Goal: Communication & Community: Answer question/provide support

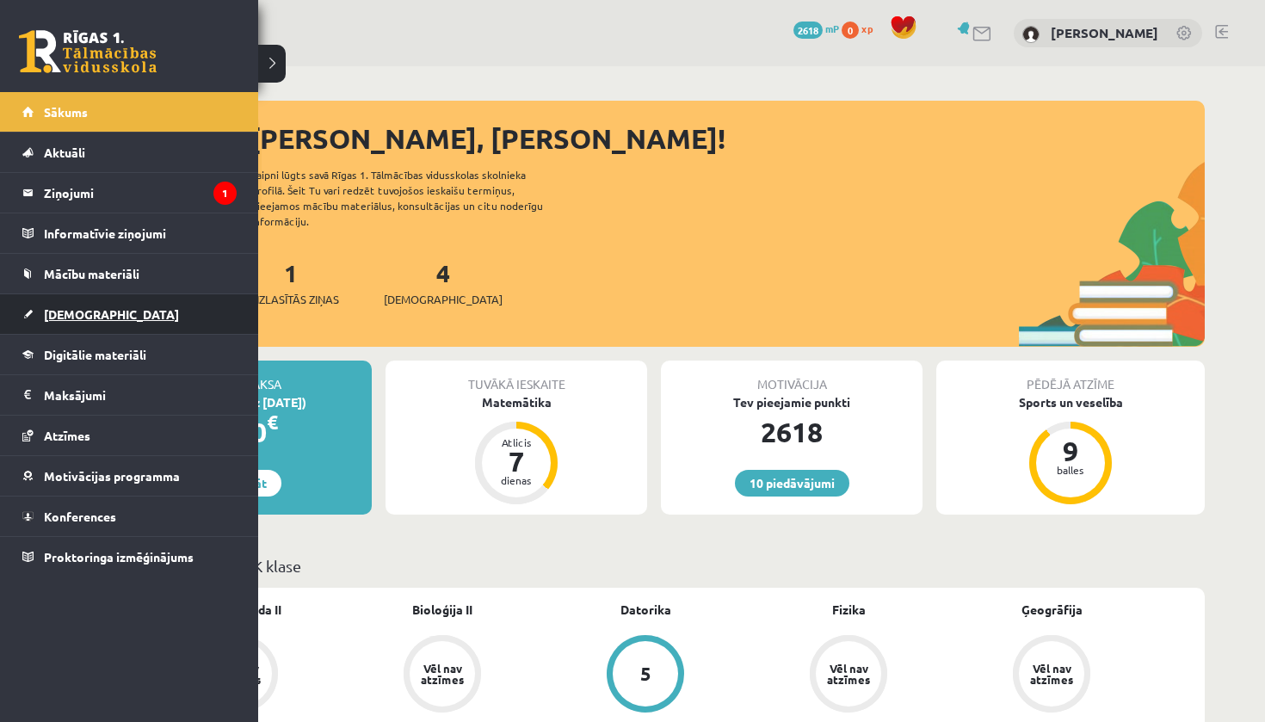
click at [97, 325] on link "[DEMOGRAPHIC_DATA]" at bounding box center [129, 314] width 214 height 40
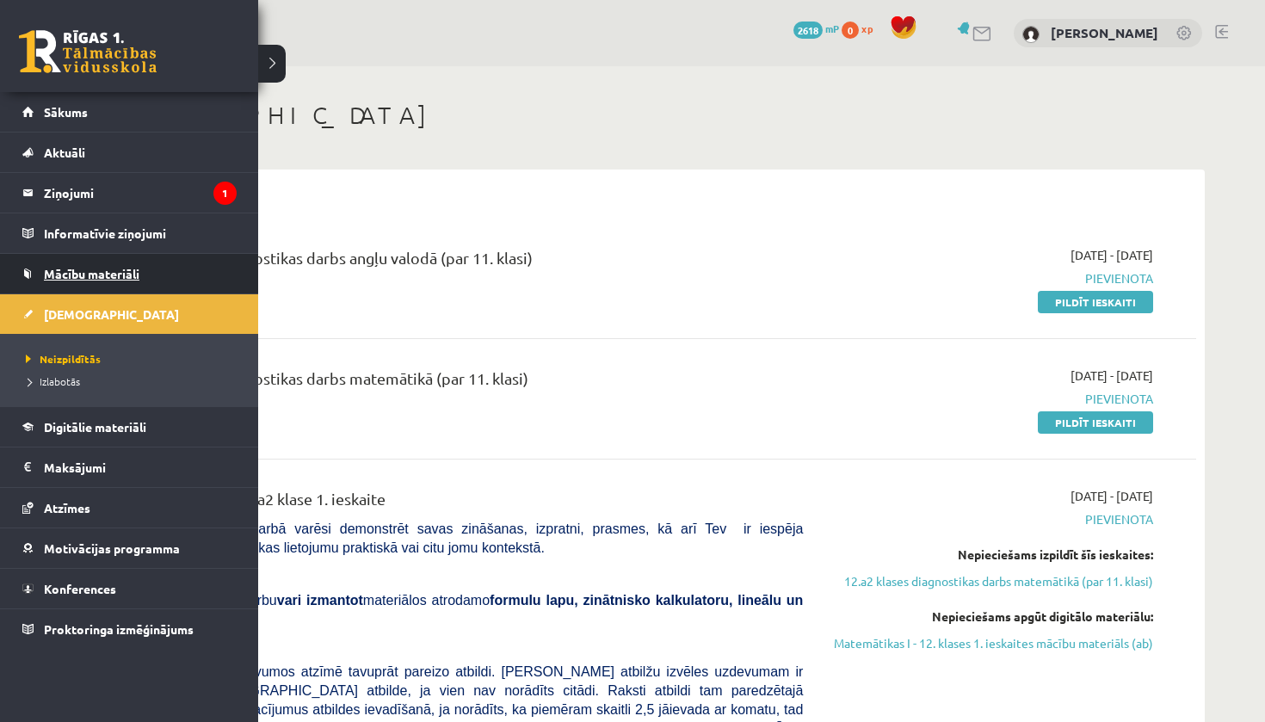
click at [106, 280] on span "Mācību materiāli" at bounding box center [91, 273] width 95 height 15
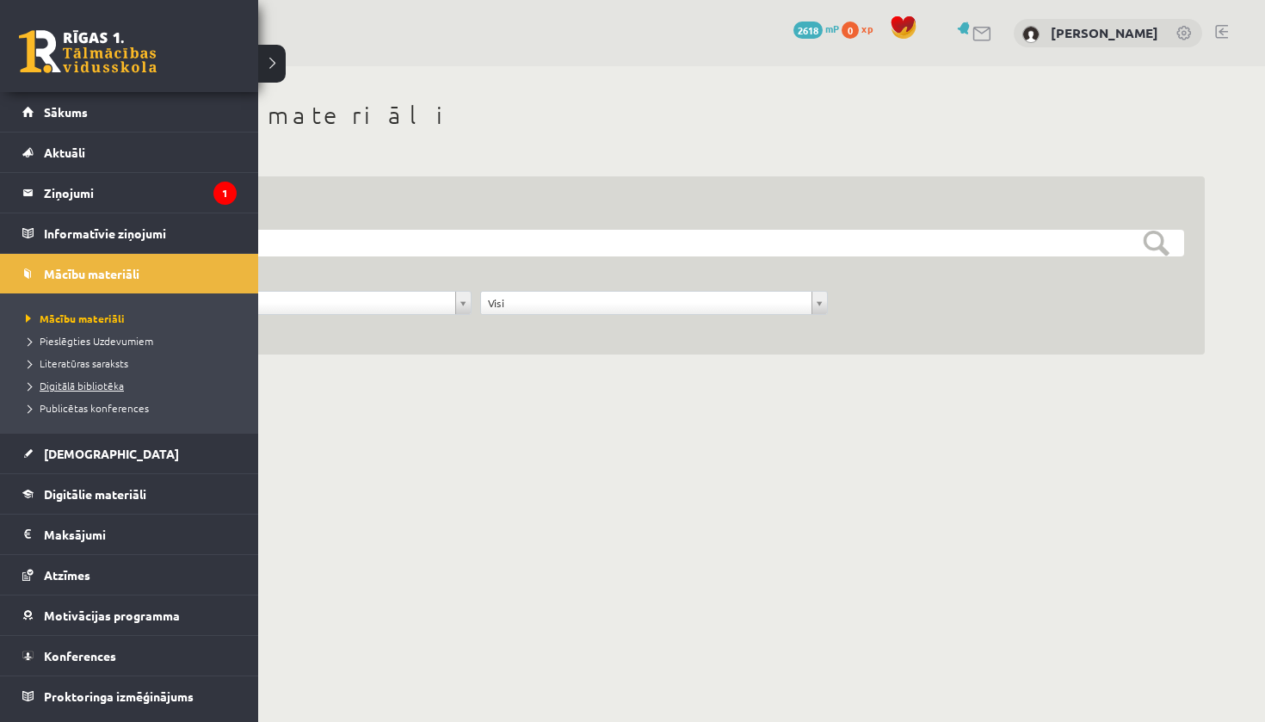
click at [119, 390] on span "Digitālā bibliotēka" at bounding box center [73, 386] width 102 height 14
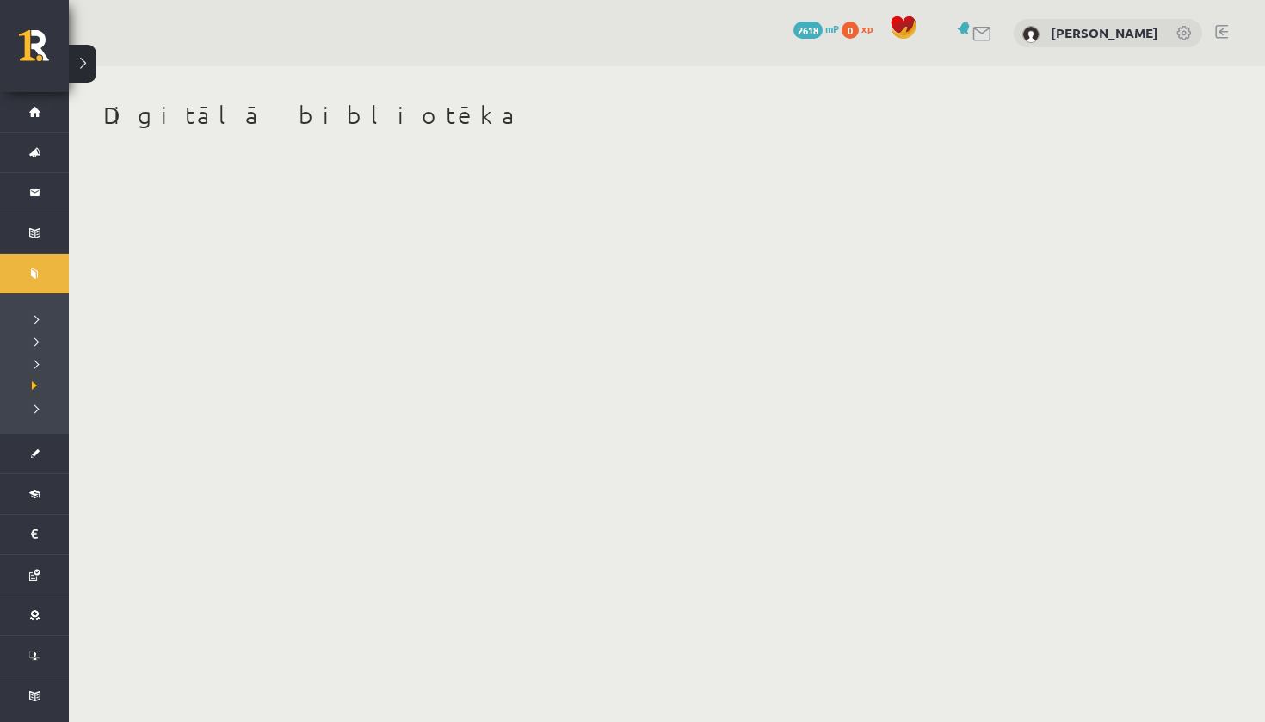
click at [519, 310] on body "10 Dāvanas 2618 mP 0 xp [PERSON_NAME] Sākums Aktuāli Kā mācīties eSKOLĀ Kontakt…" at bounding box center [632, 361] width 1265 height 722
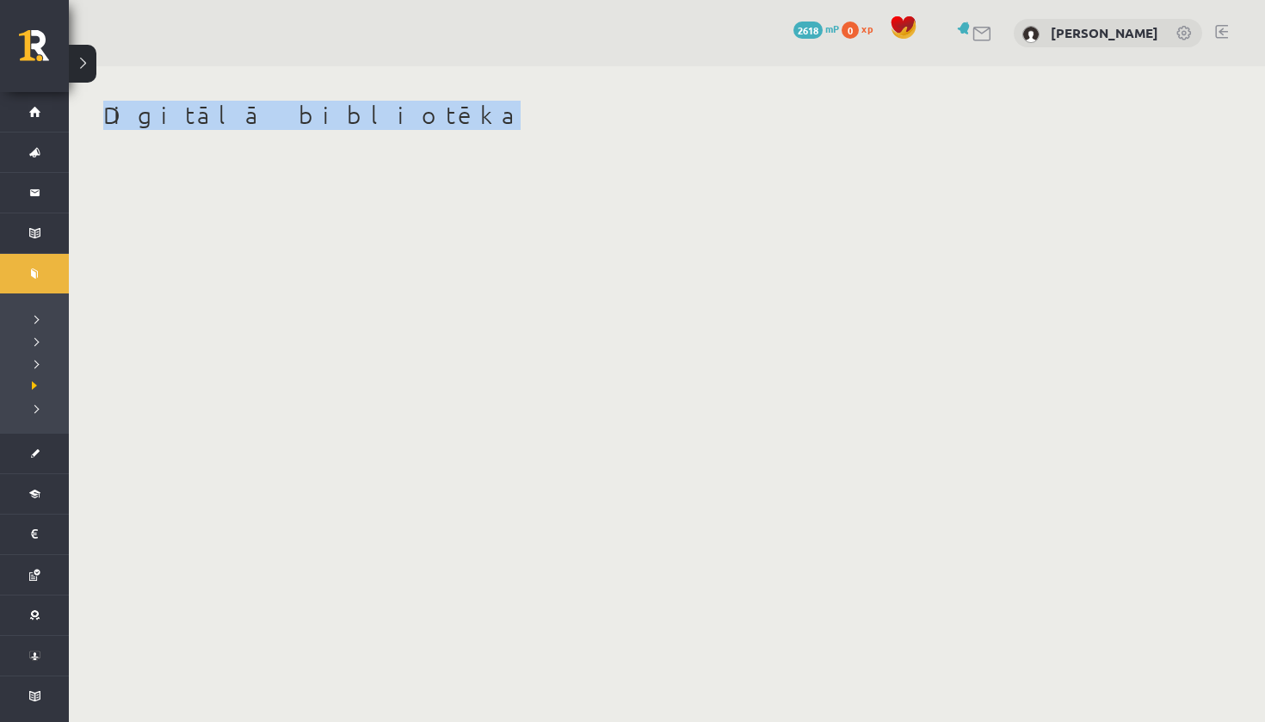
click at [519, 310] on body "10 Dāvanas 2618 mP 0 xp [PERSON_NAME] Sākums Aktuāli Kā mācīties eSKOLĀ Kontakt…" at bounding box center [632, 361] width 1265 height 722
click at [520, 310] on body "10 Dāvanas 2618 mP 0 xp [PERSON_NAME] Sākums Aktuāli Kā mācīties eSKOLĀ Kontakt…" at bounding box center [632, 361] width 1265 height 722
click at [520, 308] on body "10 Dāvanas 2618 mP 0 xp [PERSON_NAME] Sākums Aktuāli Kā mācīties eSKOLĀ Kontakt…" at bounding box center [632, 361] width 1265 height 722
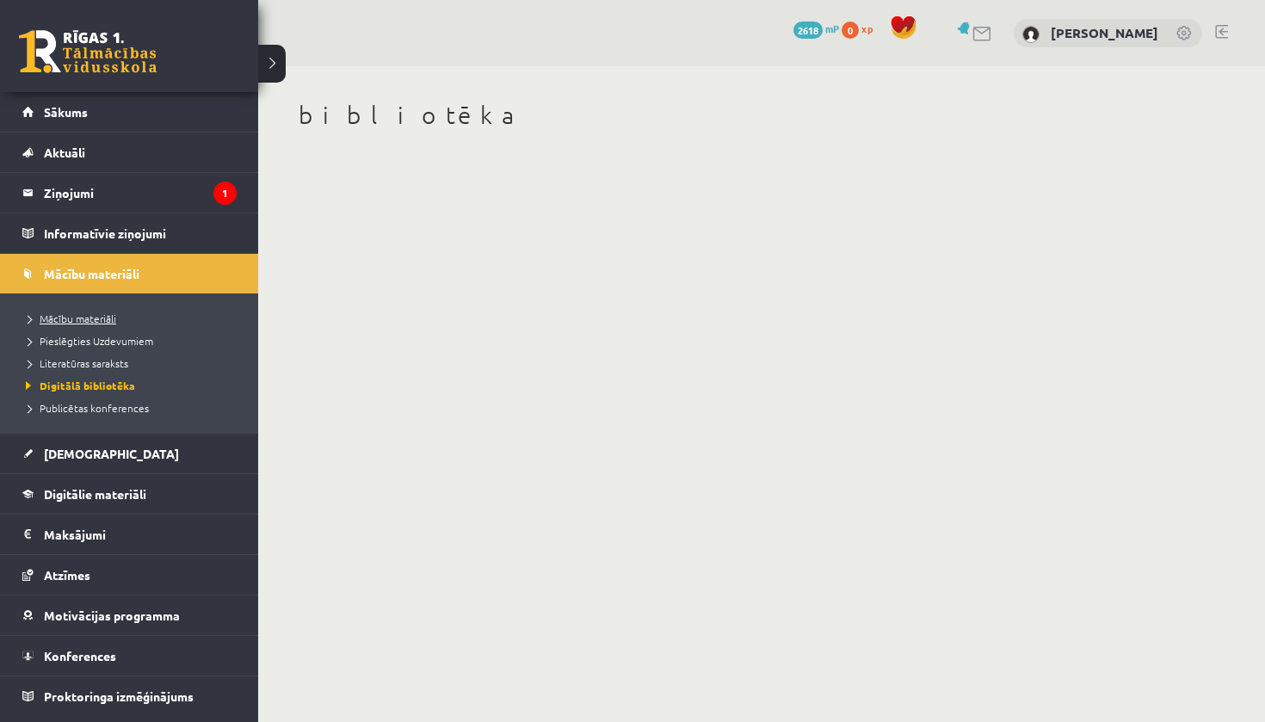
click at [80, 317] on span "Mācību materiāli" at bounding box center [69, 318] width 95 height 14
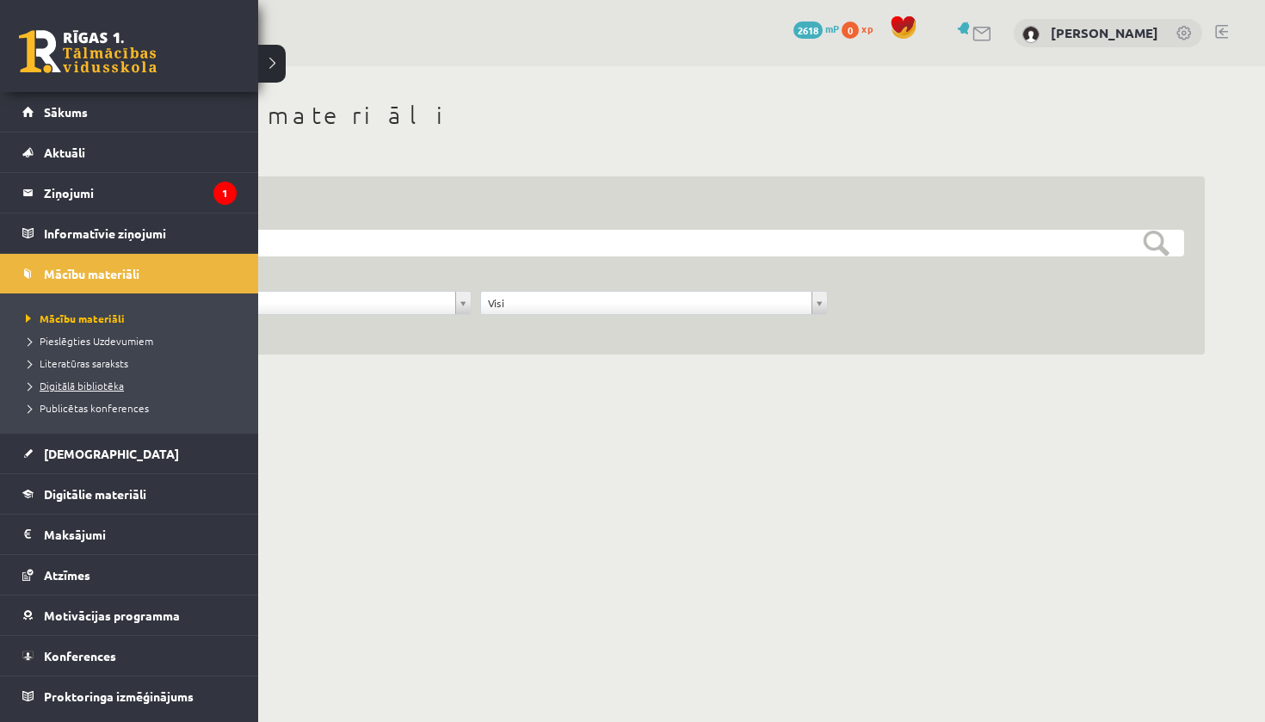
click at [114, 387] on span "Digitālā bibliotēka" at bounding box center [73, 386] width 102 height 14
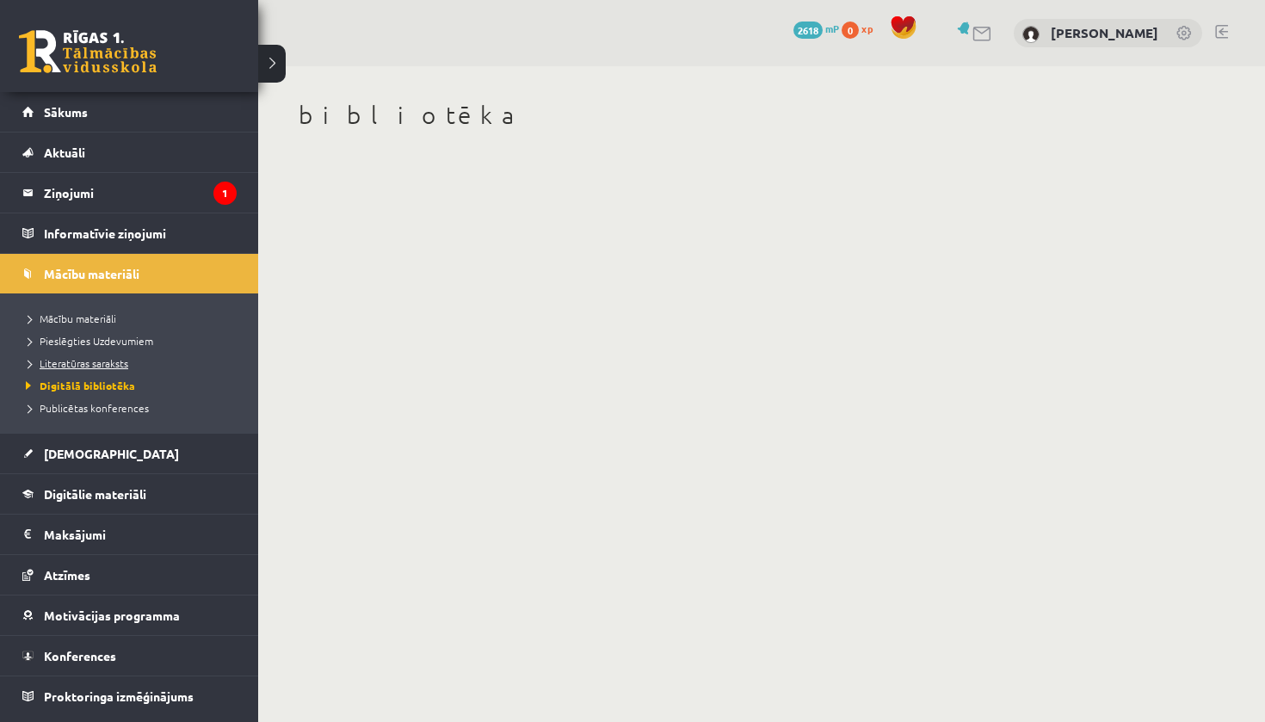
click at [125, 359] on span "Literatūras saraksts" at bounding box center [75, 363] width 107 height 14
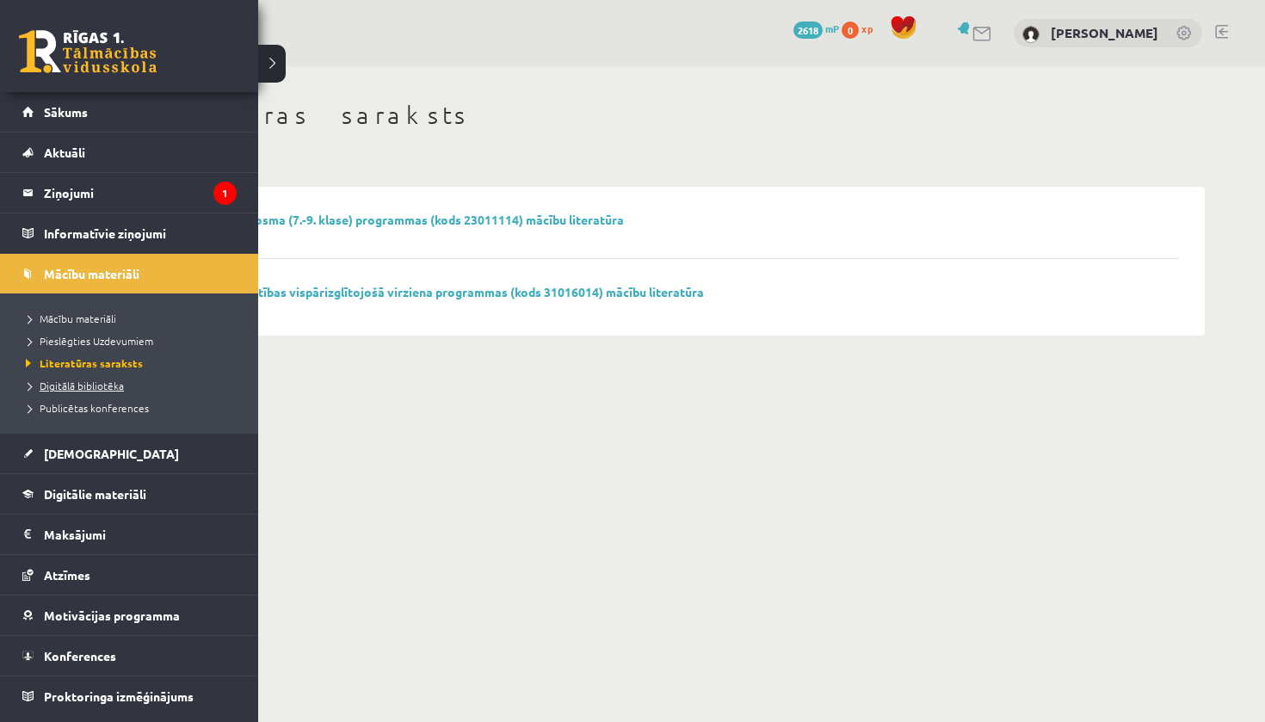
click at [107, 385] on span "Digitālā bibliotēka" at bounding box center [73, 386] width 102 height 14
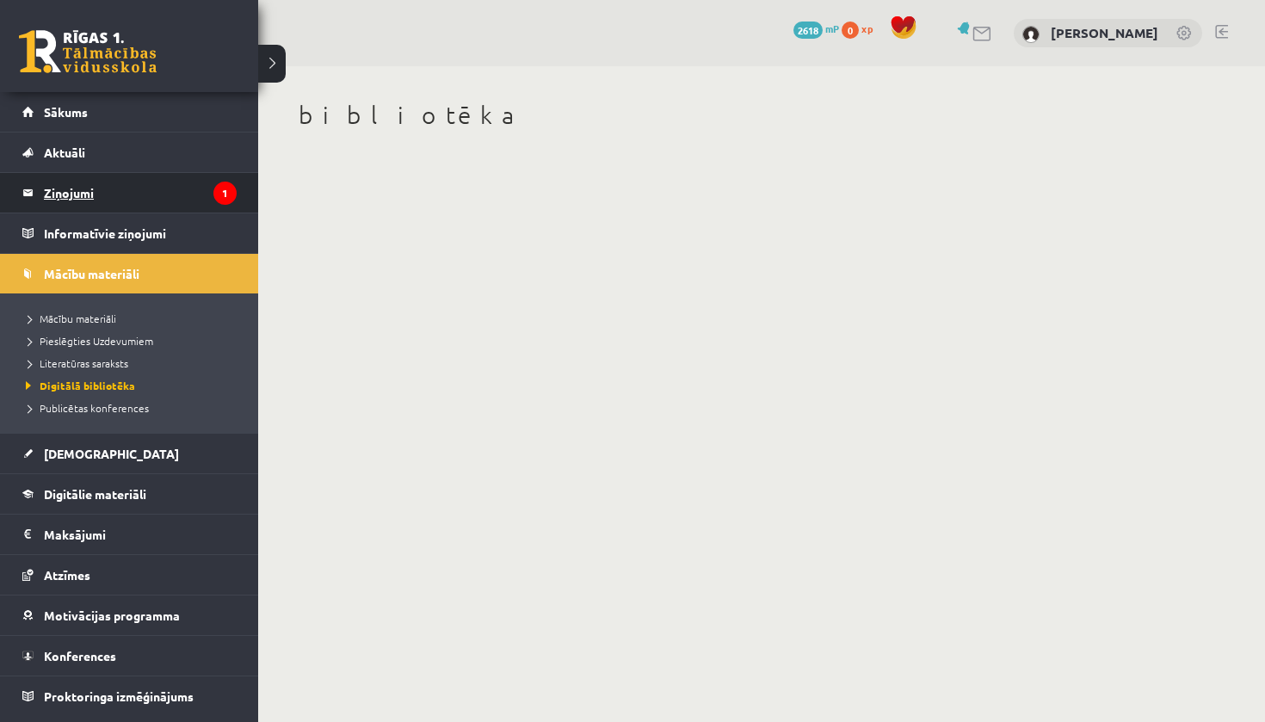
click at [120, 194] on legend "Ziņojumi 1" at bounding box center [140, 193] width 193 height 40
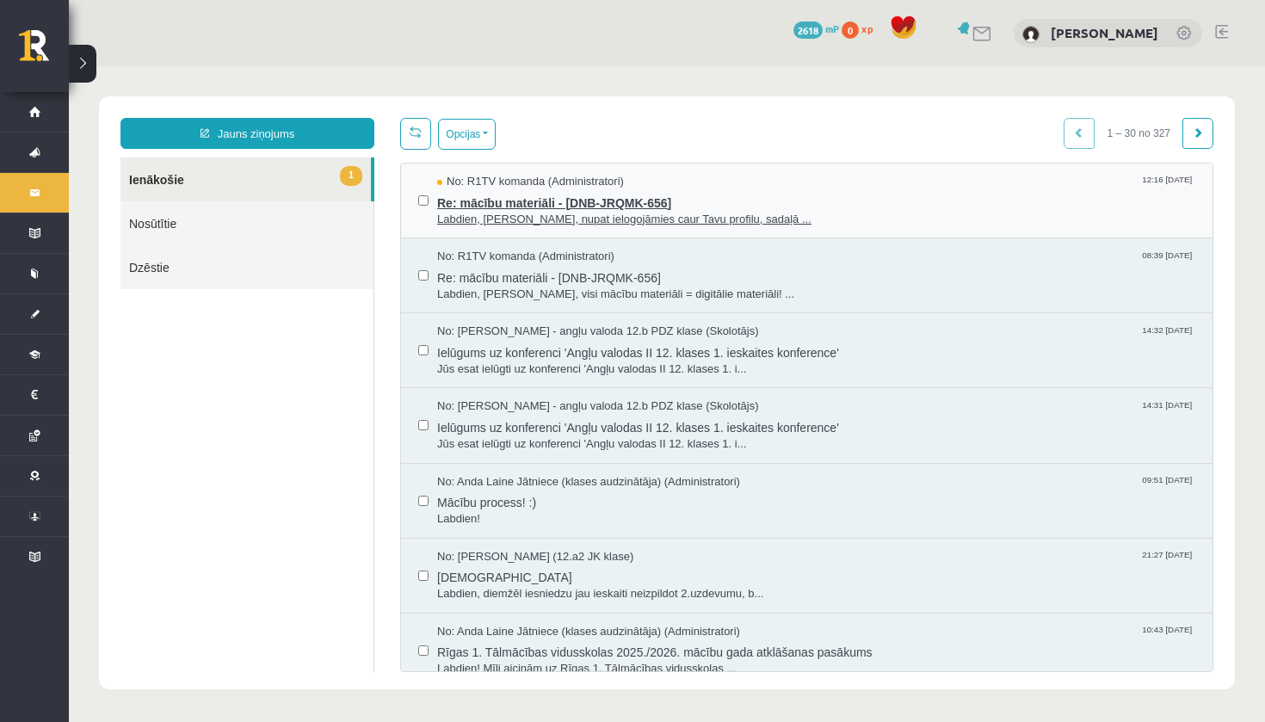
click at [755, 214] on span "Labdien, [PERSON_NAME], nupat ielogojāmies caur Tavu profilu, sadaļā ..." at bounding box center [816, 220] width 758 height 16
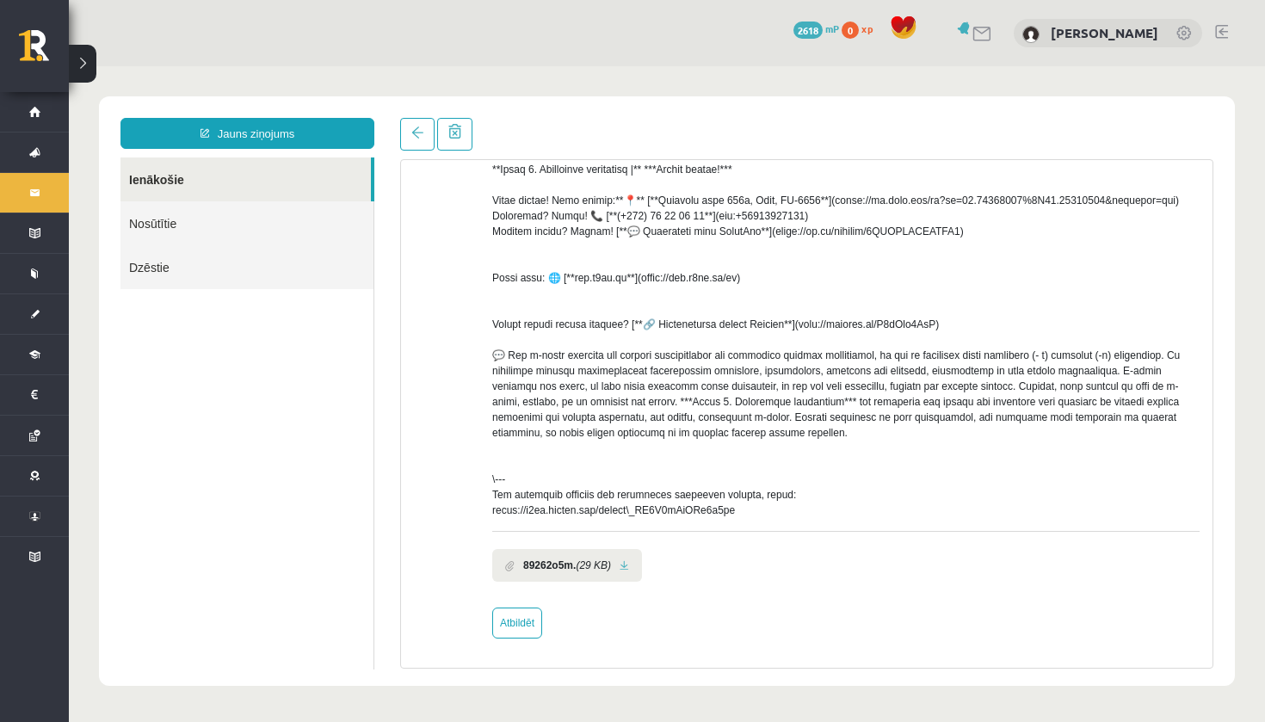
scroll to position [478, 0]
click at [551, 572] on b "89262o5m." at bounding box center [549, 564] width 52 height 15
click at [642, 568] on li "89262o5m. (29 KB)" at bounding box center [567, 565] width 150 height 33
click at [629, 568] on link at bounding box center [623, 565] width 9 height 11
click at [533, 625] on link "Atbildēt" at bounding box center [517, 622] width 50 height 31
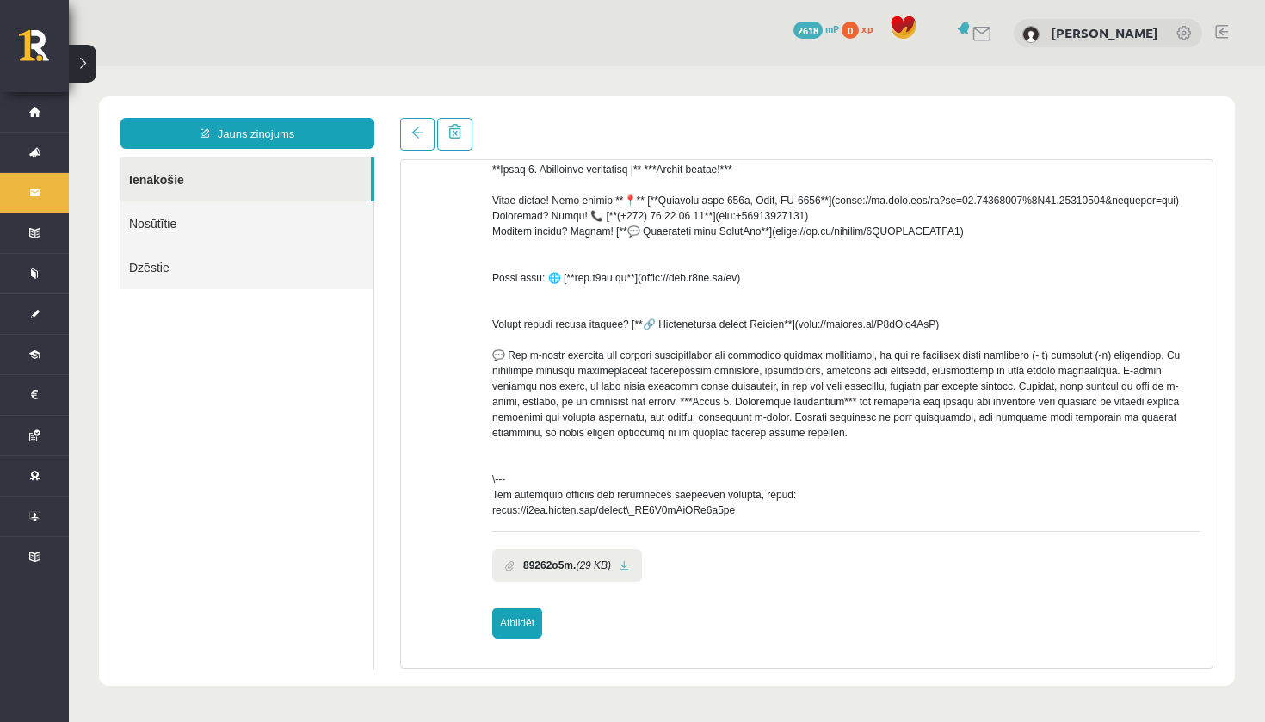
type input "**********"
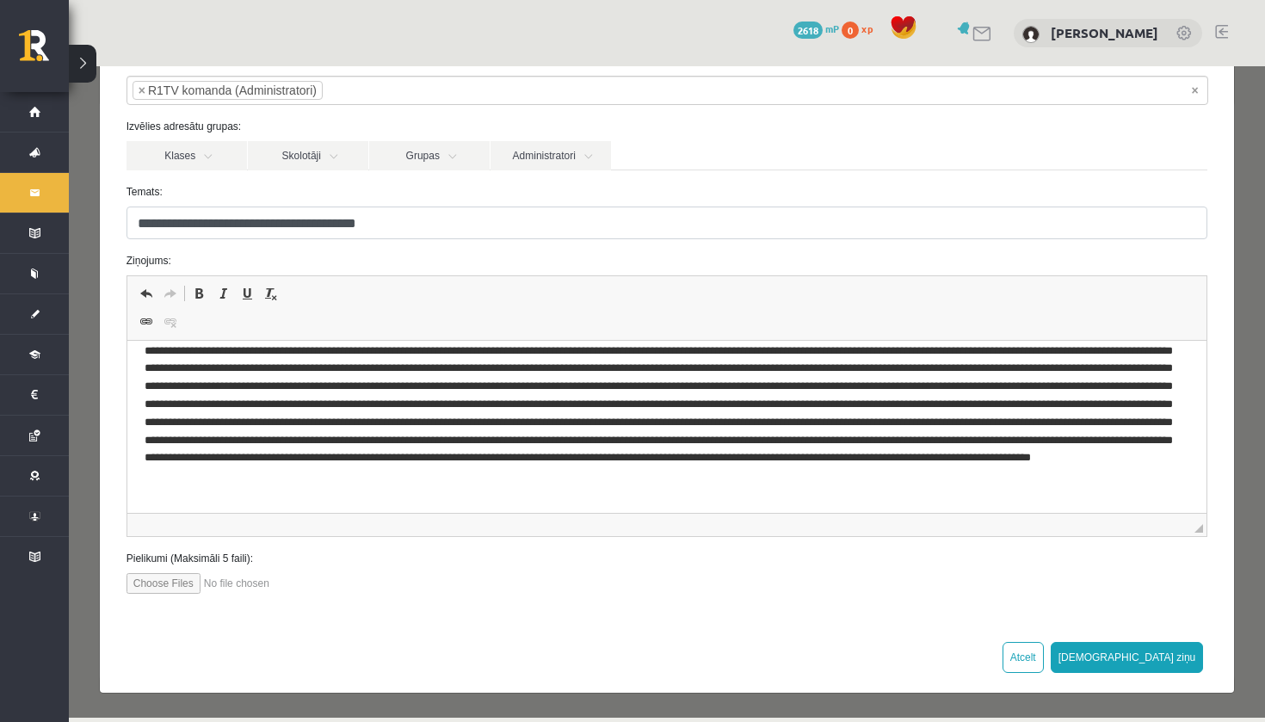
scroll to position [109, 0]
click at [177, 583] on input "file" at bounding box center [223, 584] width 195 height 21
type input "**********"
click at [181, 583] on input "file" at bounding box center [223, 584] width 195 height 21
click at [188, 585] on input "file" at bounding box center [223, 584] width 195 height 21
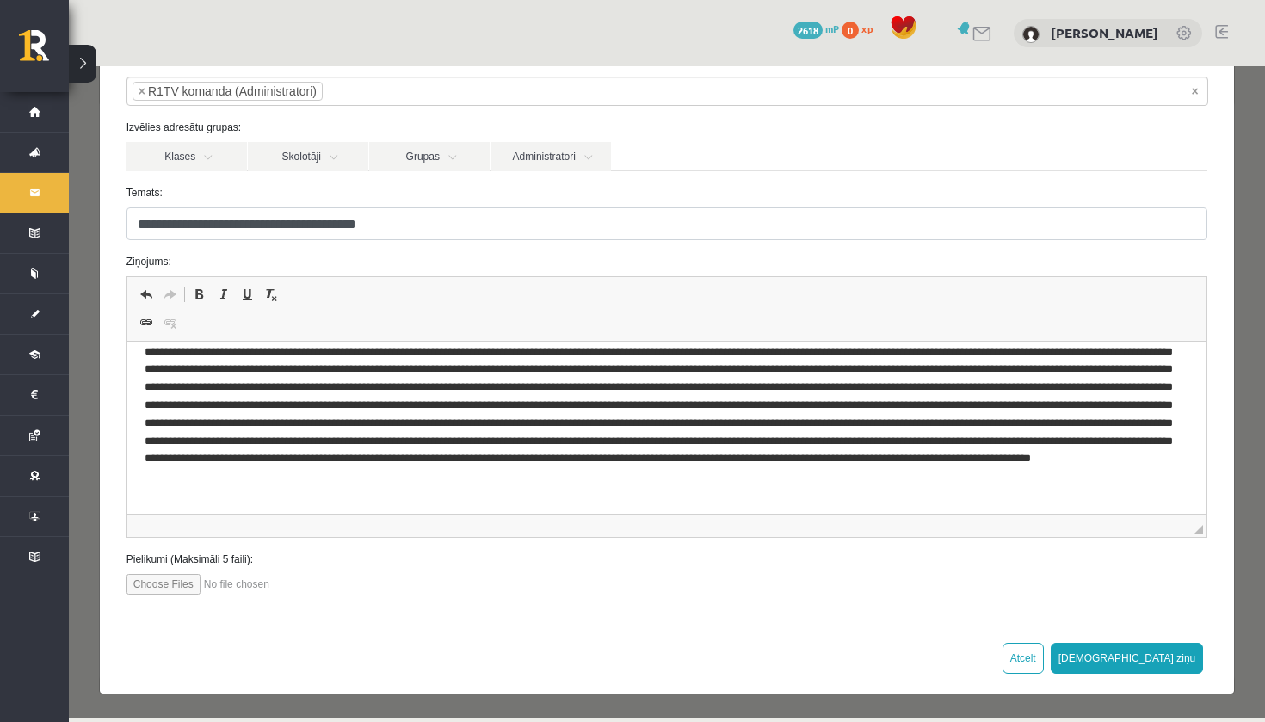
click at [246, 581] on input "file" at bounding box center [223, 584] width 195 height 21
click at [249, 590] on input "file" at bounding box center [223, 584] width 195 height 21
click at [163, 584] on input "file" at bounding box center [223, 584] width 195 height 21
click at [1044, 663] on button "Atcelt" at bounding box center [1022, 658] width 41 height 31
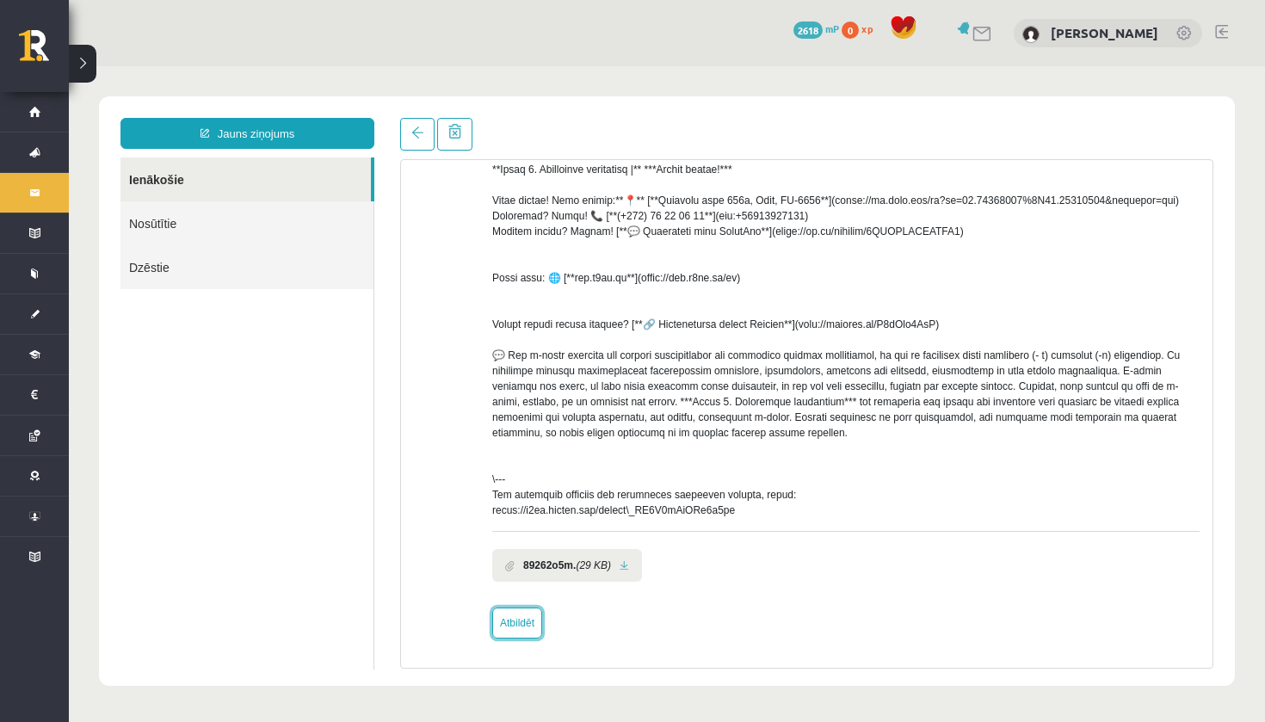
scroll to position [0, 0]
click at [512, 620] on link "Atbildēt" at bounding box center [517, 622] width 50 height 31
type input "**********"
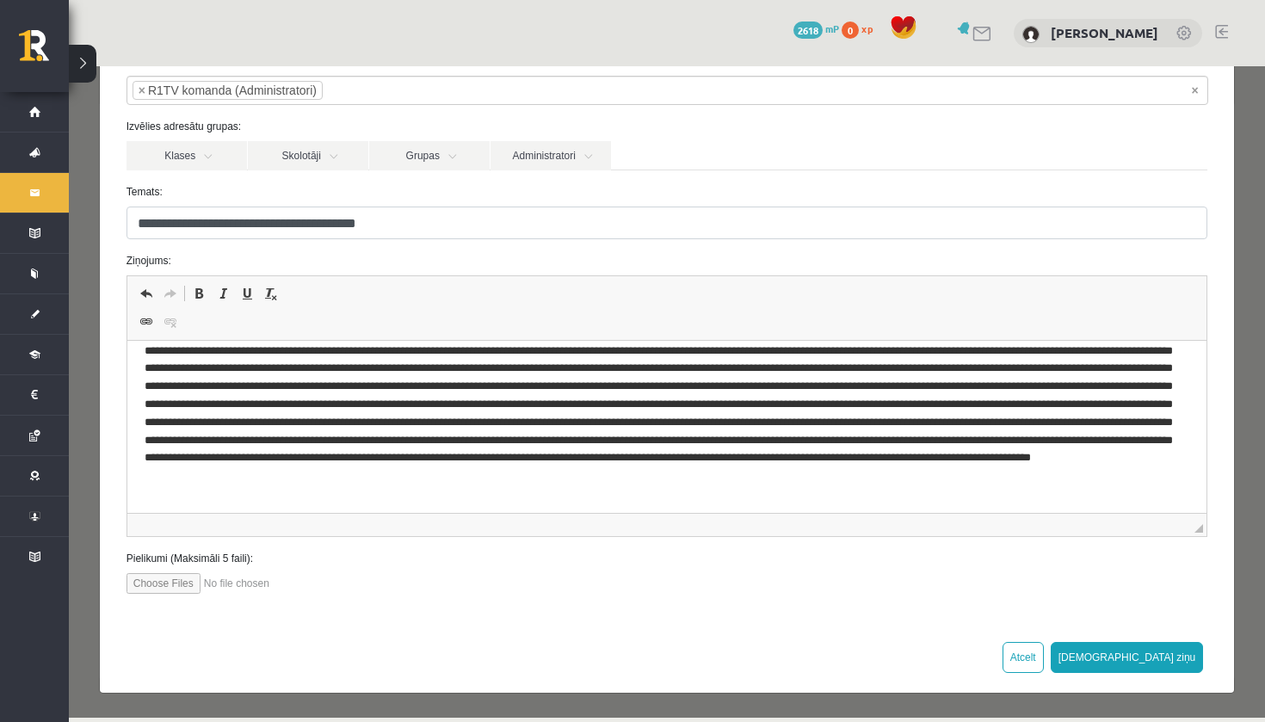
scroll to position [109, 0]
click at [185, 582] on input "file" at bounding box center [223, 584] width 195 height 21
click at [150, 582] on input "file" at bounding box center [223, 584] width 195 height 21
type input "**********"
click at [1167, 648] on button "[DEMOGRAPHIC_DATA] ziņu" at bounding box center [1126, 658] width 153 height 31
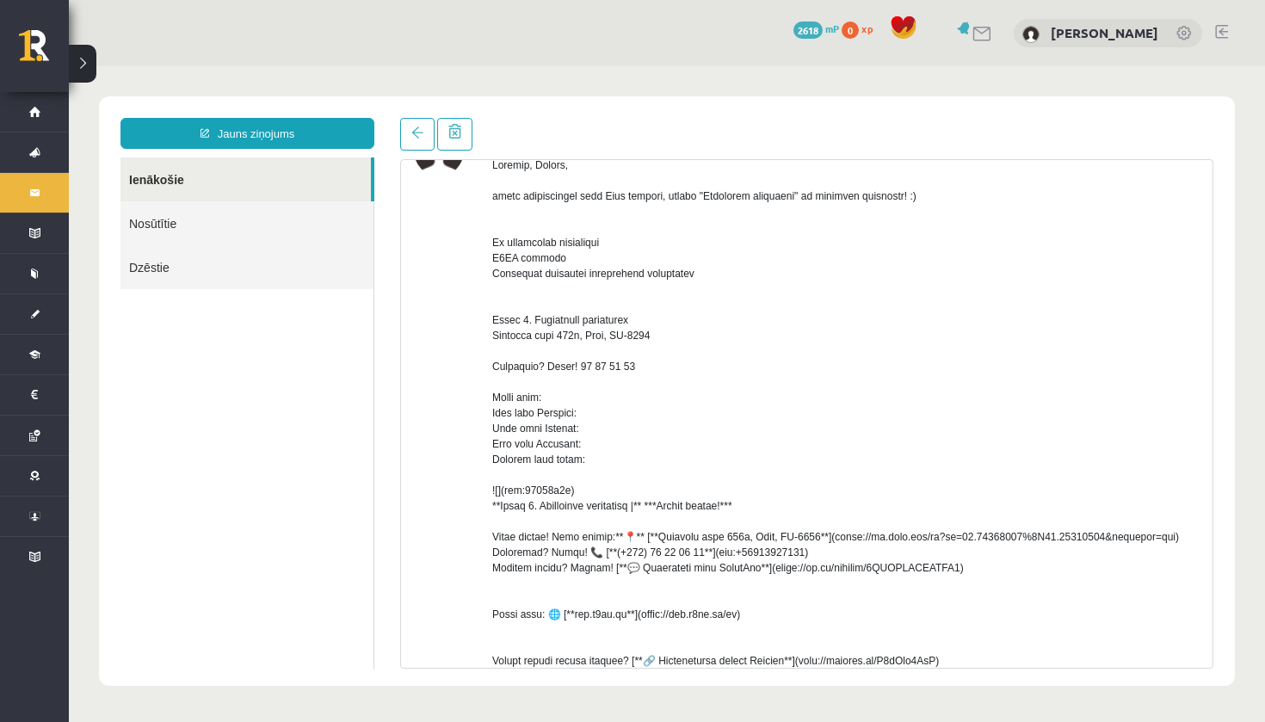
scroll to position [120, 0]
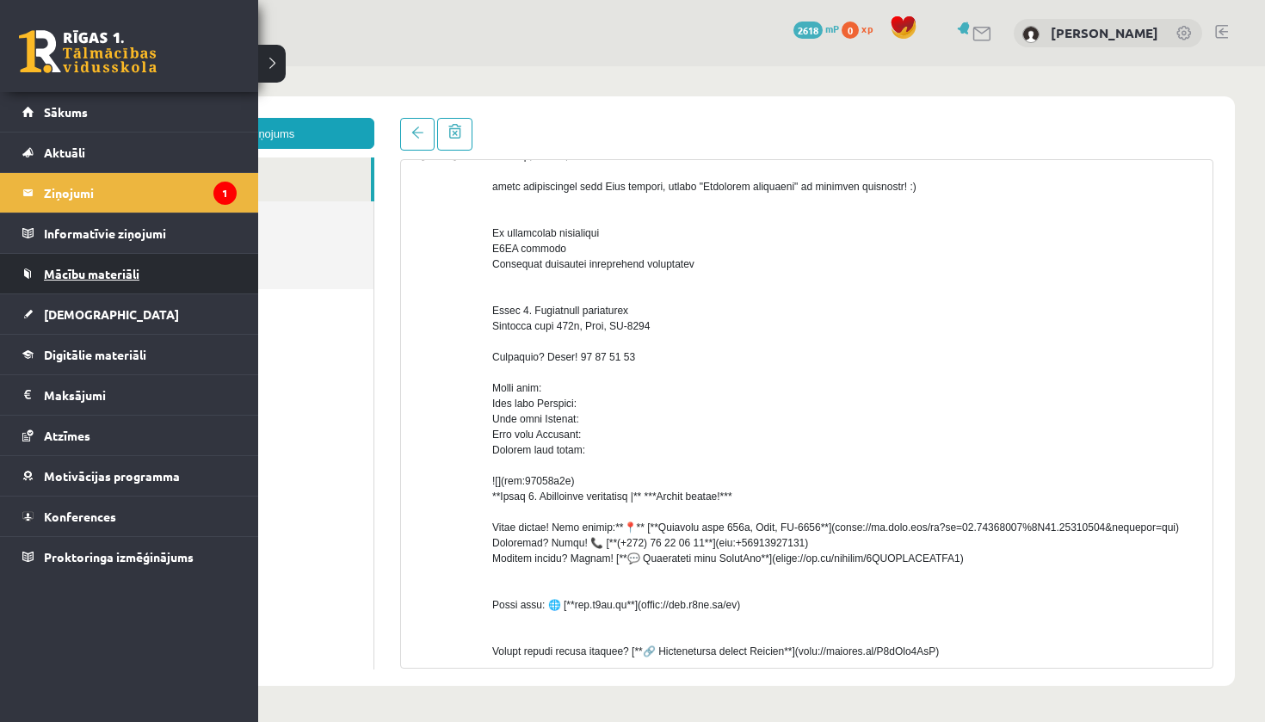
click at [102, 279] on span "Mācību materiāli" at bounding box center [91, 273] width 95 height 15
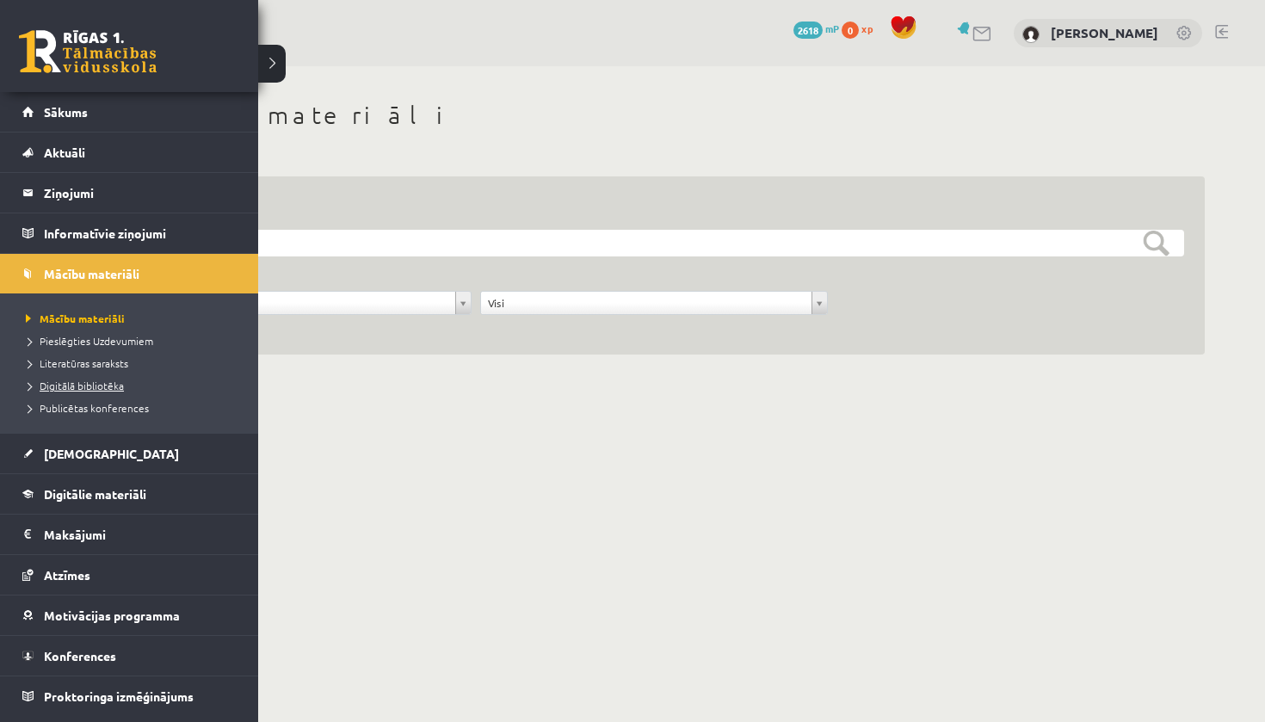
click at [131, 384] on link "Digitālā bibliotēka" at bounding box center [131, 385] width 219 height 15
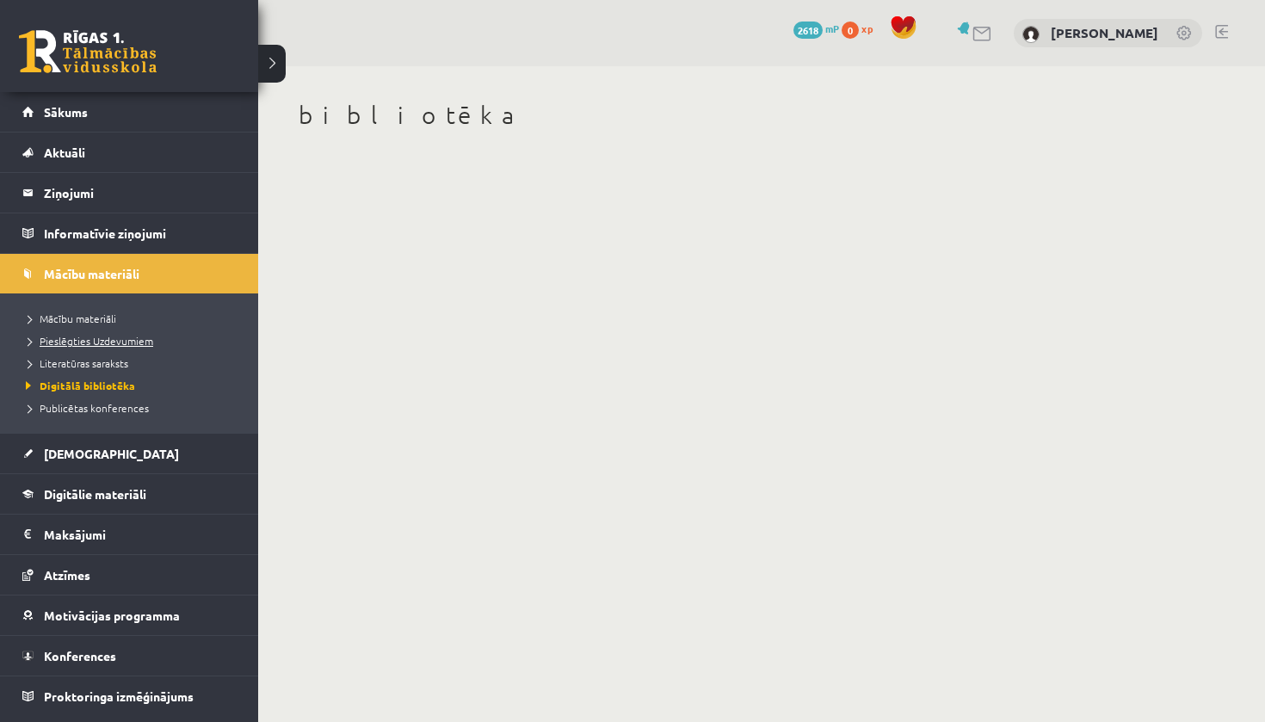
click at [139, 342] on span "Pieslēgties Uzdevumiem" at bounding box center [88, 341] width 132 height 14
click at [56, 120] on link "Sākums" at bounding box center [129, 112] width 214 height 40
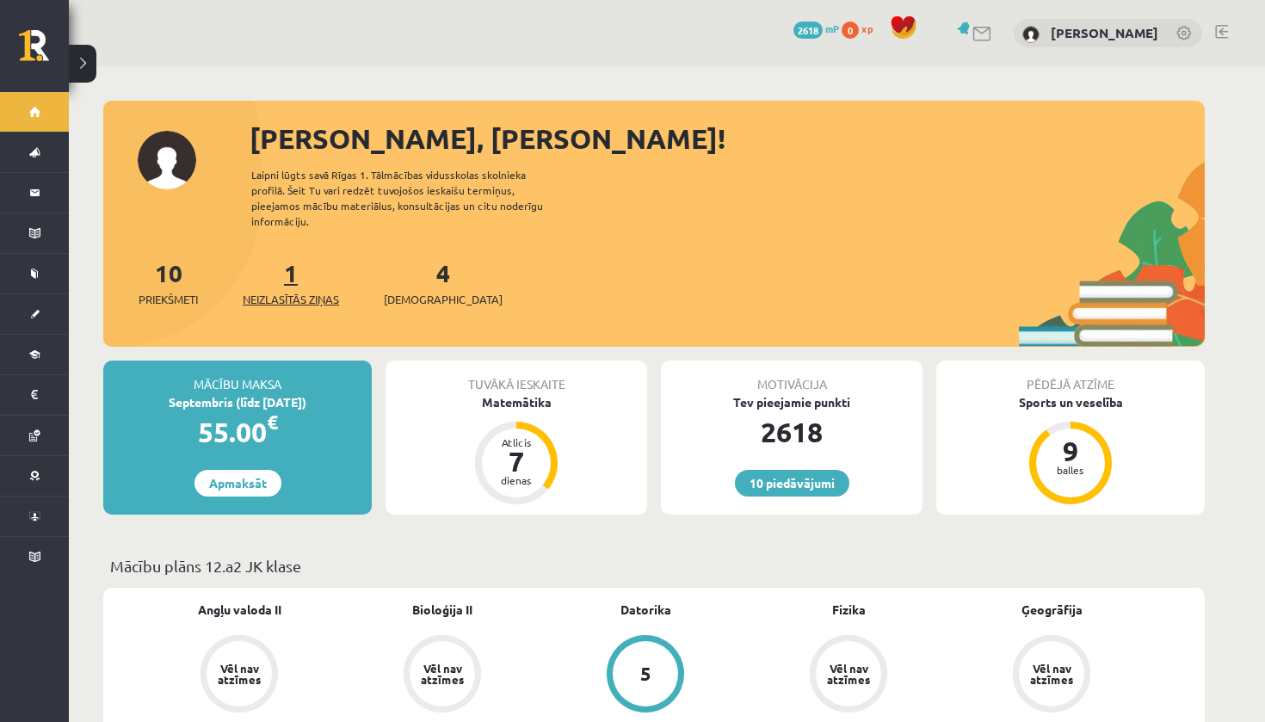
click at [299, 269] on link "1 Neizlasītās ziņas" at bounding box center [291, 282] width 96 height 51
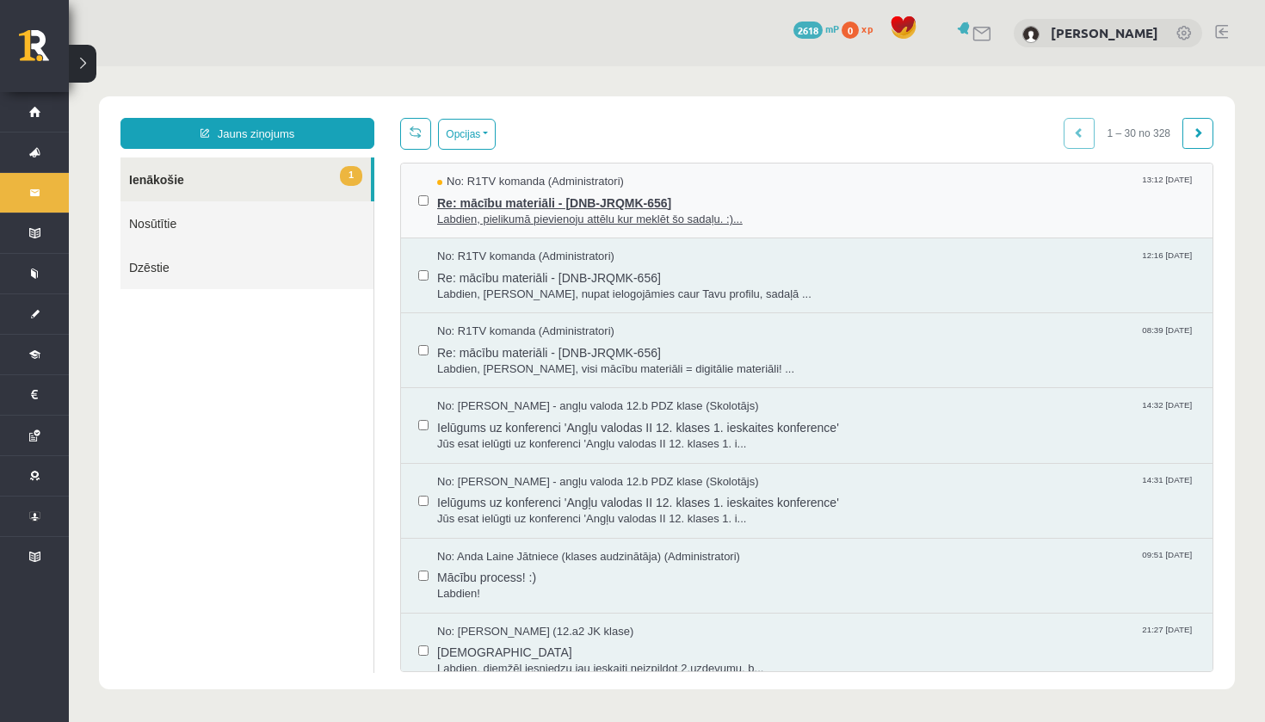
click at [662, 221] on span "Labdien, pielikumā pievienoju attēlu kur meklēt šo sadaļu. :)..." at bounding box center [816, 220] width 758 height 16
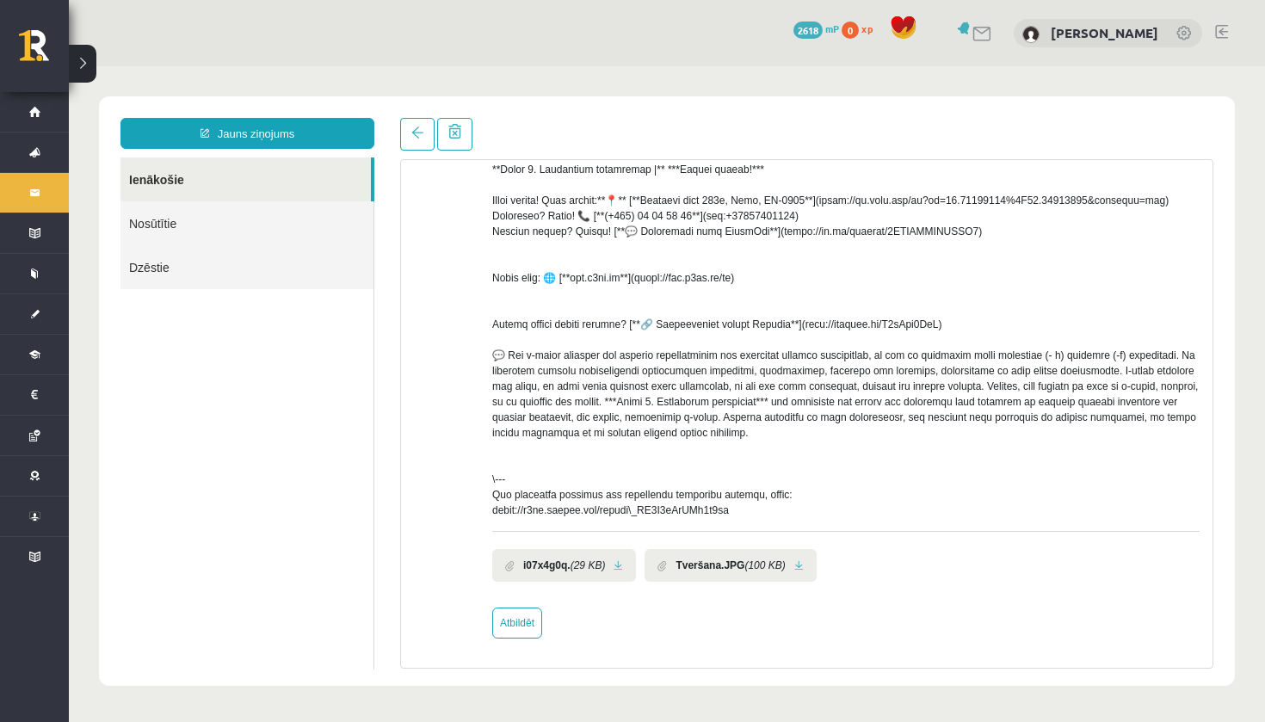
scroll to position [478, 0]
click at [744, 564] on b "Tveršana.JPG" at bounding box center [709, 564] width 69 height 15
click at [805, 564] on li "Tveršana.JPG (100 KB)" at bounding box center [729, 565] width 171 height 33
click at [804, 564] on link at bounding box center [798, 565] width 9 height 11
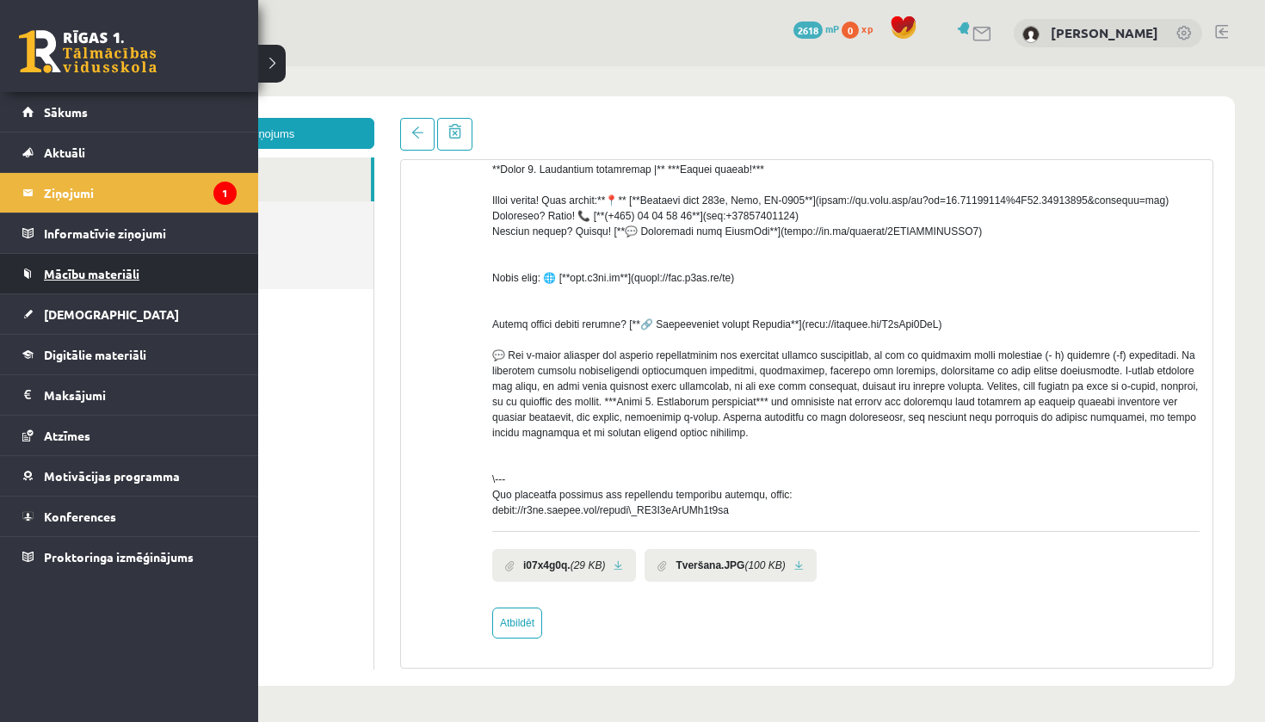
click at [129, 279] on span "Mācību materiāli" at bounding box center [91, 273] width 95 height 15
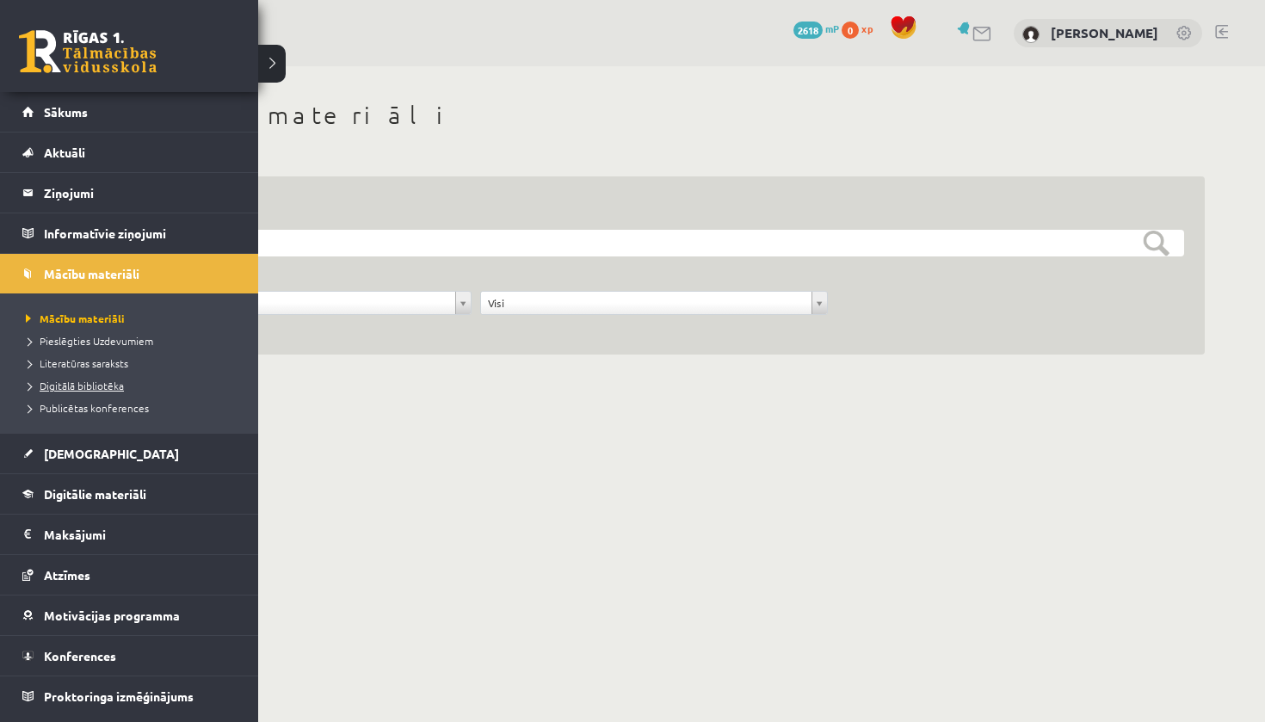
click at [67, 386] on span "Digitālā bibliotēka" at bounding box center [73, 386] width 102 height 14
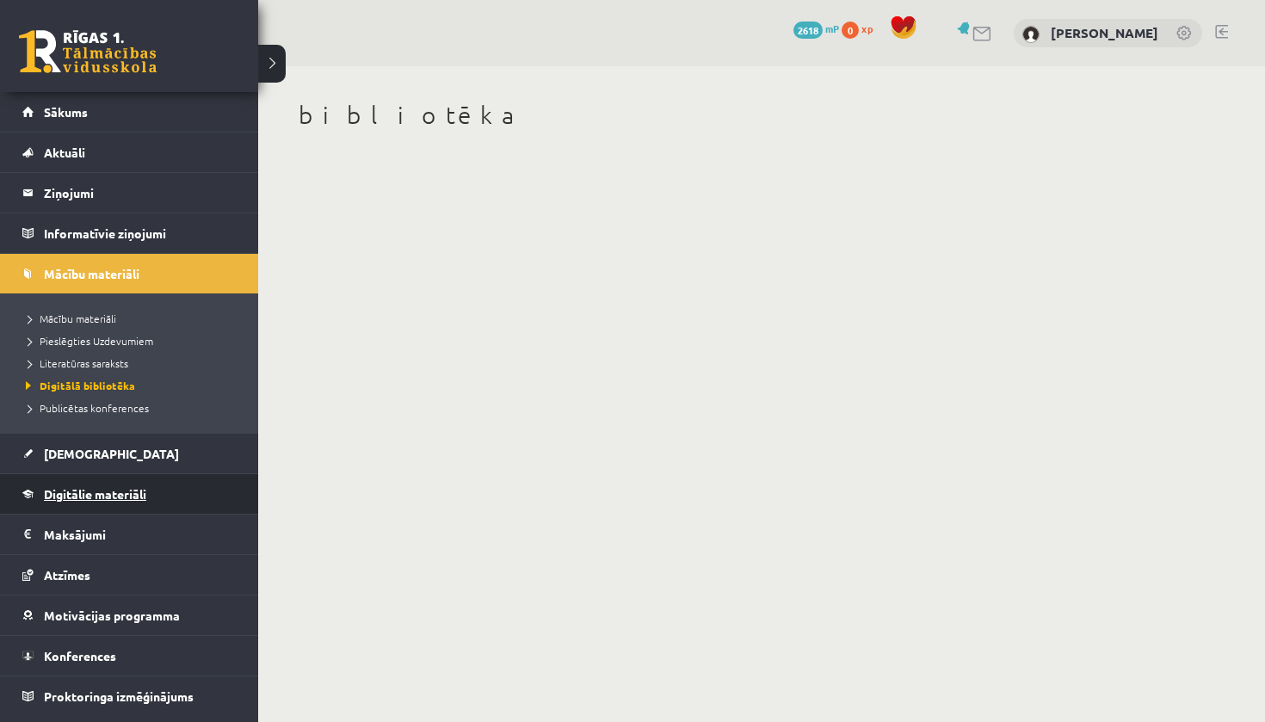
click at [117, 501] on link "Digitālie materiāli" at bounding box center [129, 494] width 214 height 40
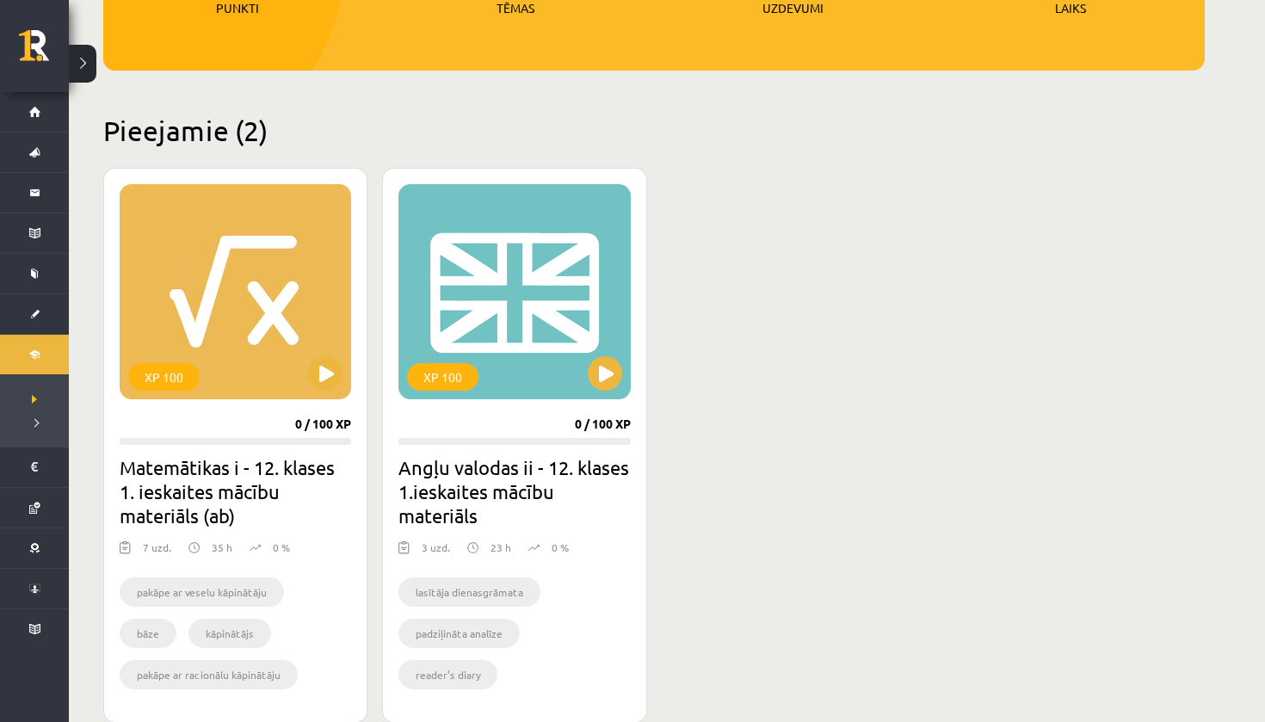
scroll to position [323, 0]
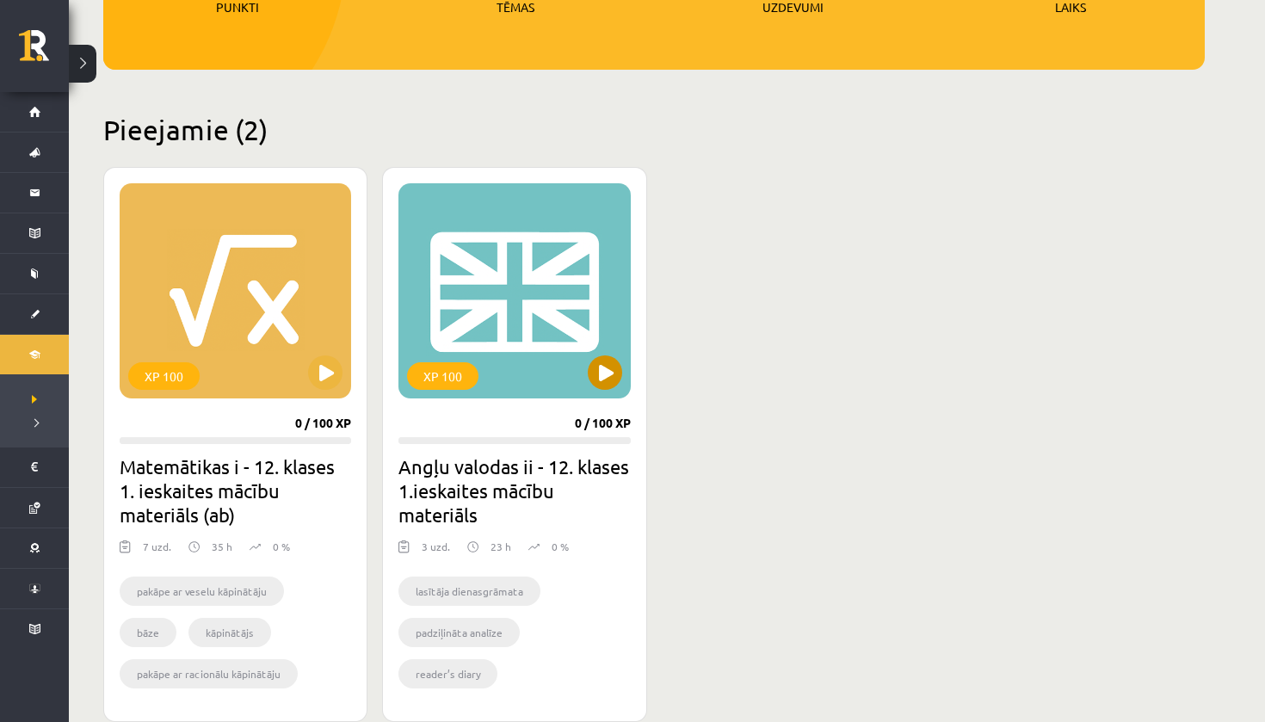
click at [513, 313] on div "XP 100" at bounding box center [513, 290] width 231 height 215
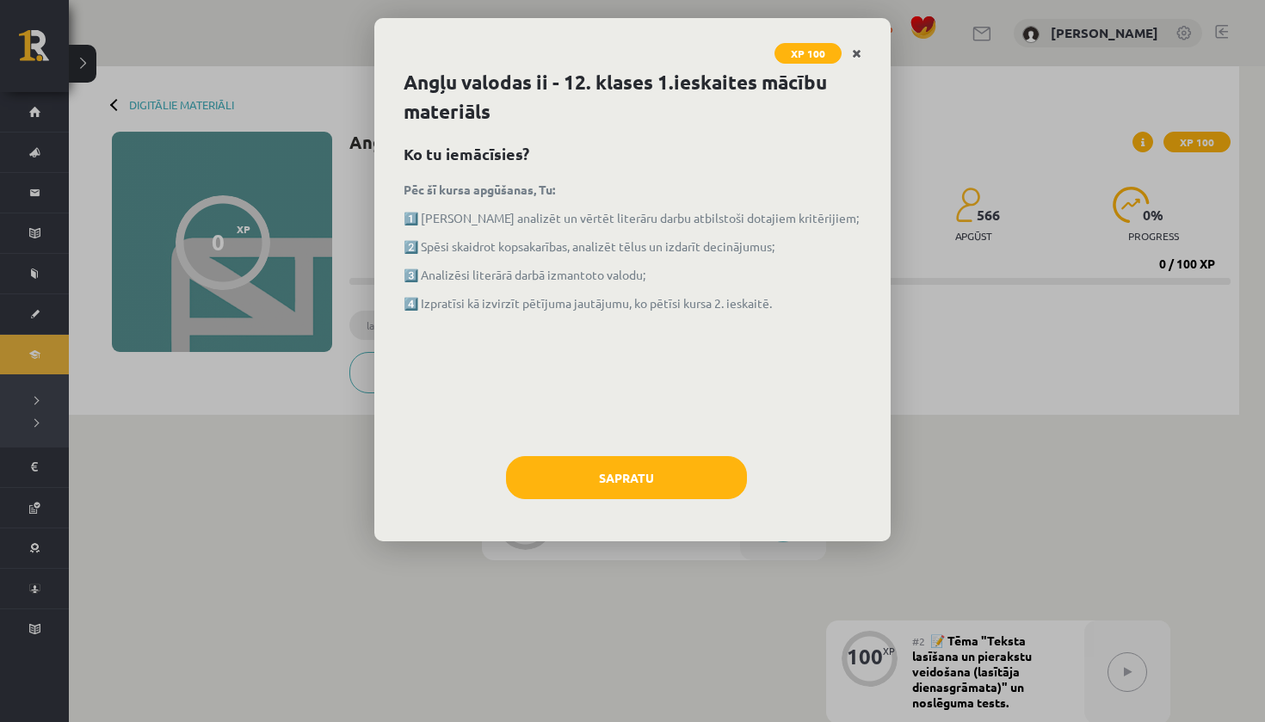
click at [859, 54] on icon "Close" at bounding box center [856, 54] width 9 height 12
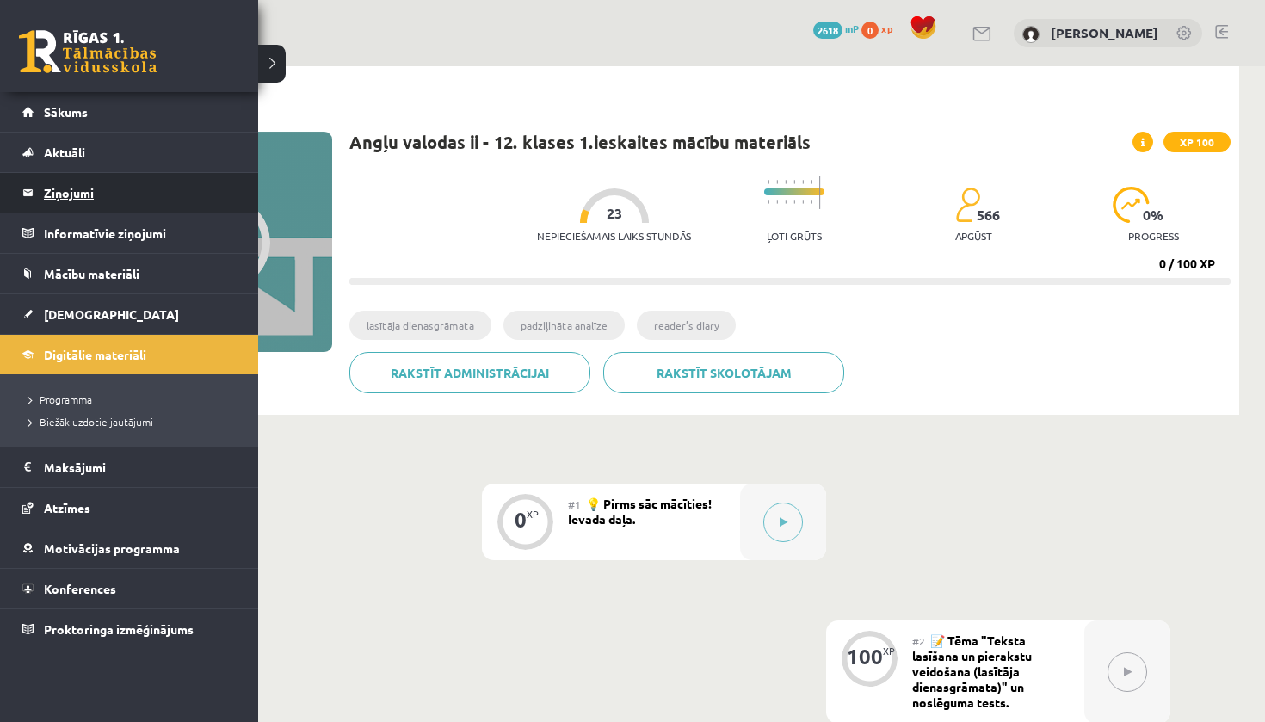
click at [102, 203] on legend "Ziņojumi 0" at bounding box center [140, 193] width 193 height 40
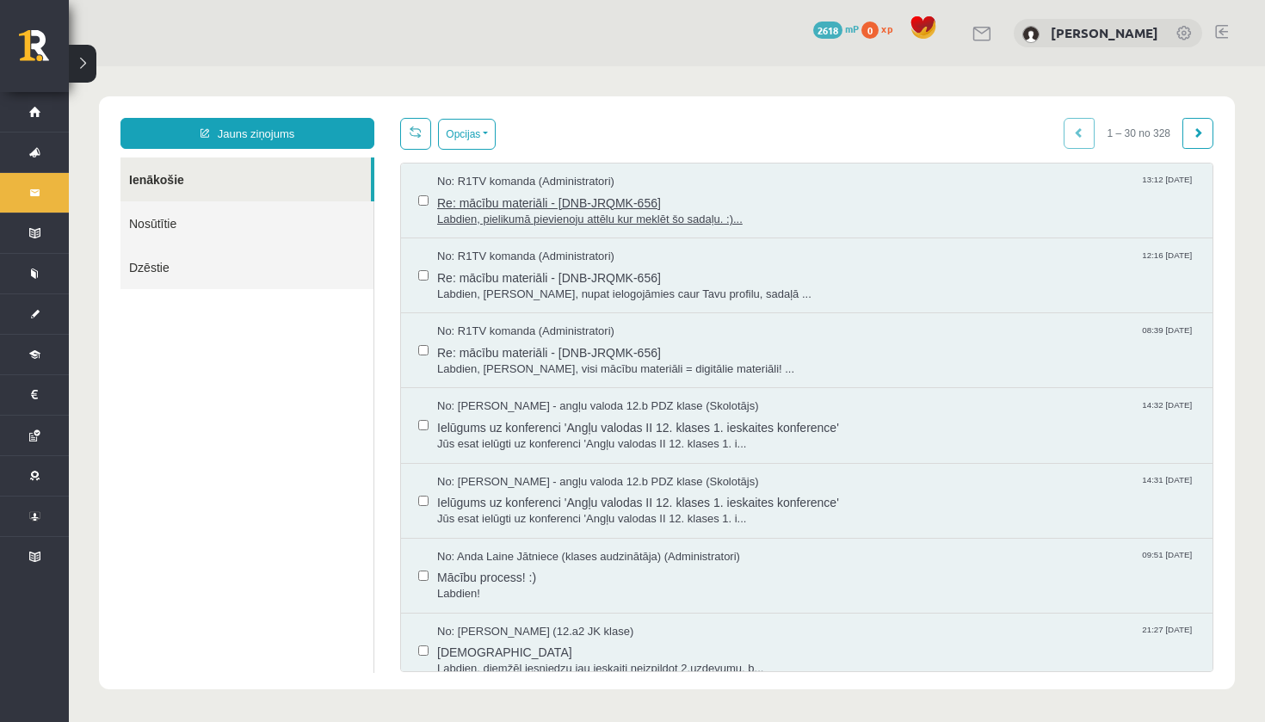
click at [578, 200] on span "Re: mācību materiāli - [DNB-JRQMK-656]" at bounding box center [816, 201] width 758 height 22
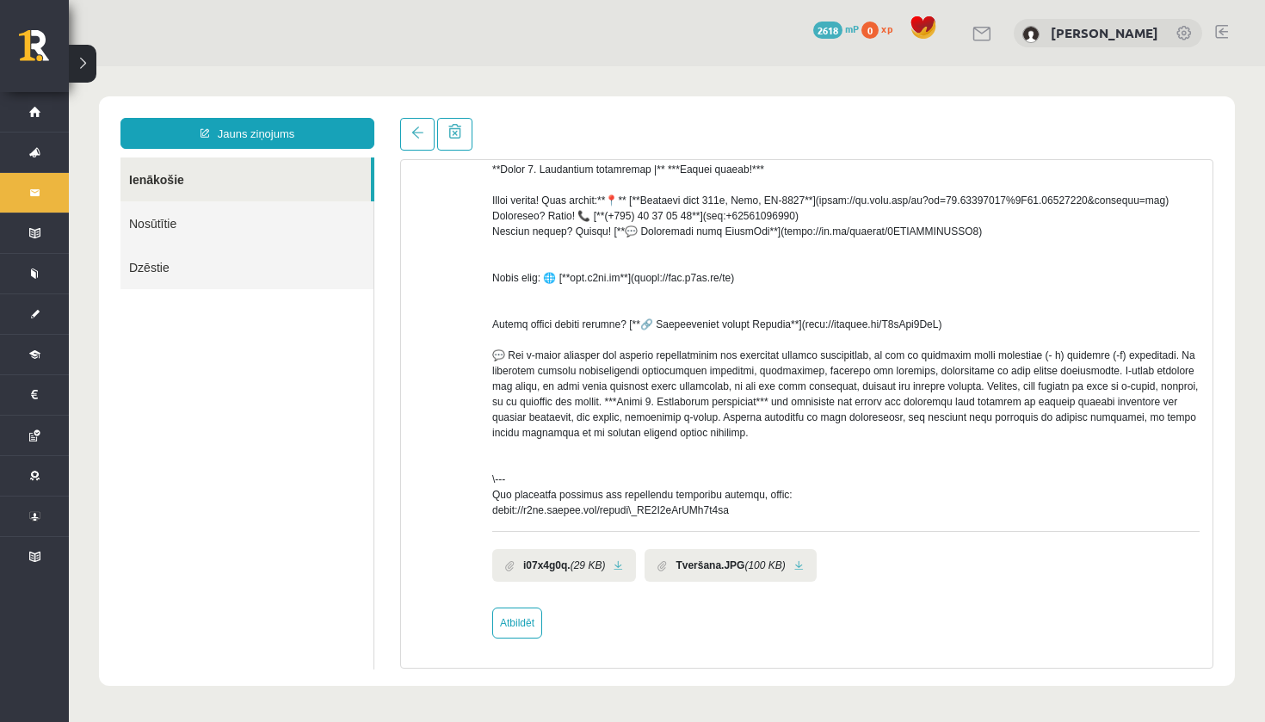
scroll to position [478, 0]
click at [526, 627] on link "Atbildēt" at bounding box center [517, 622] width 50 height 31
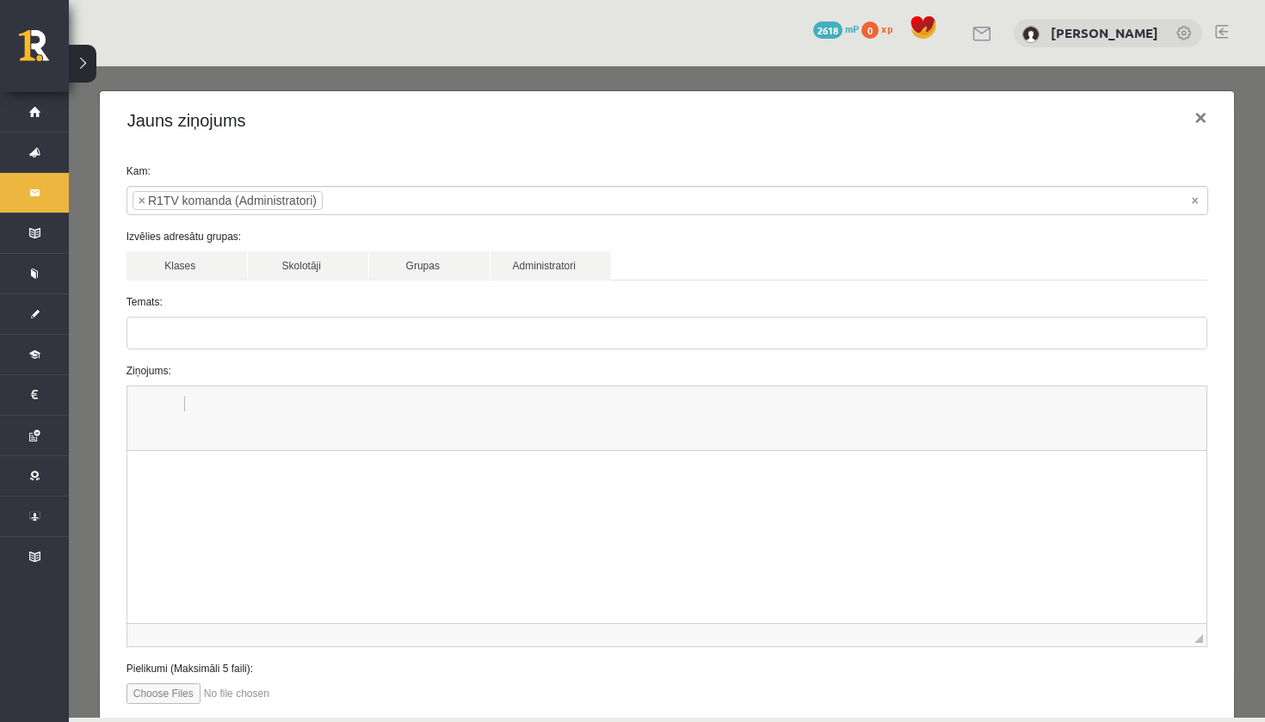
type input "**********"
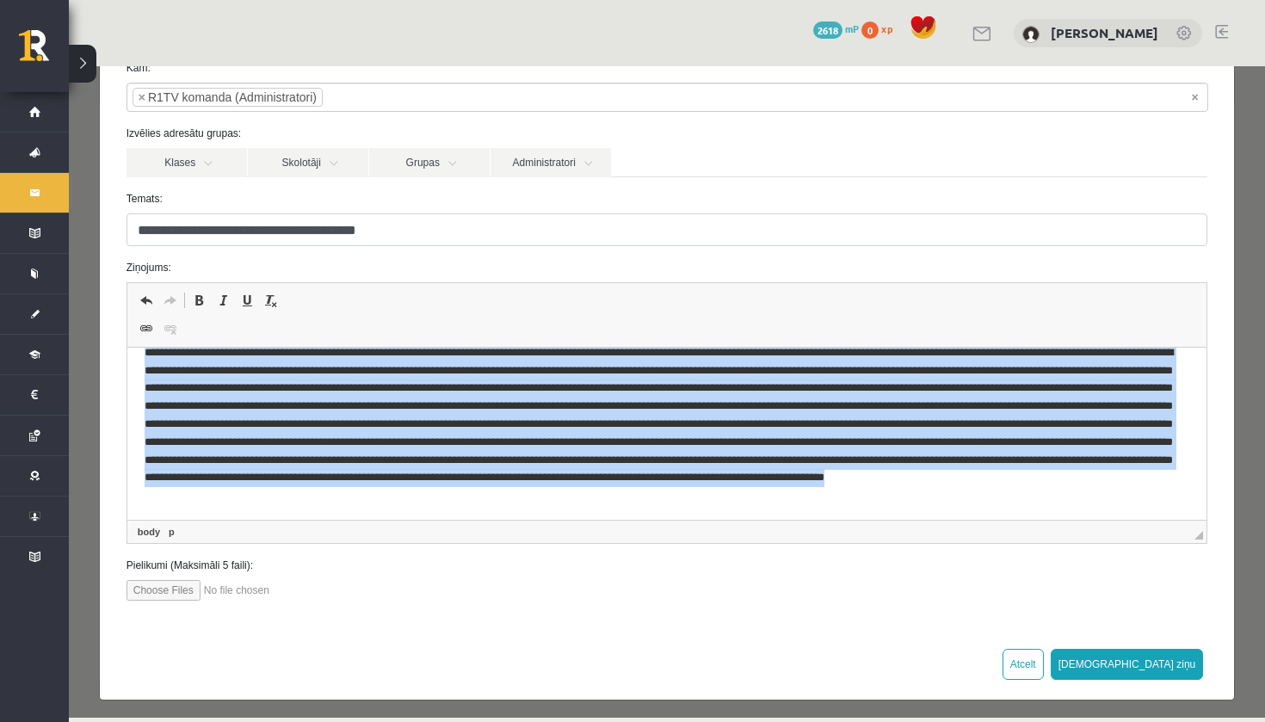
scroll to position [109, 0]
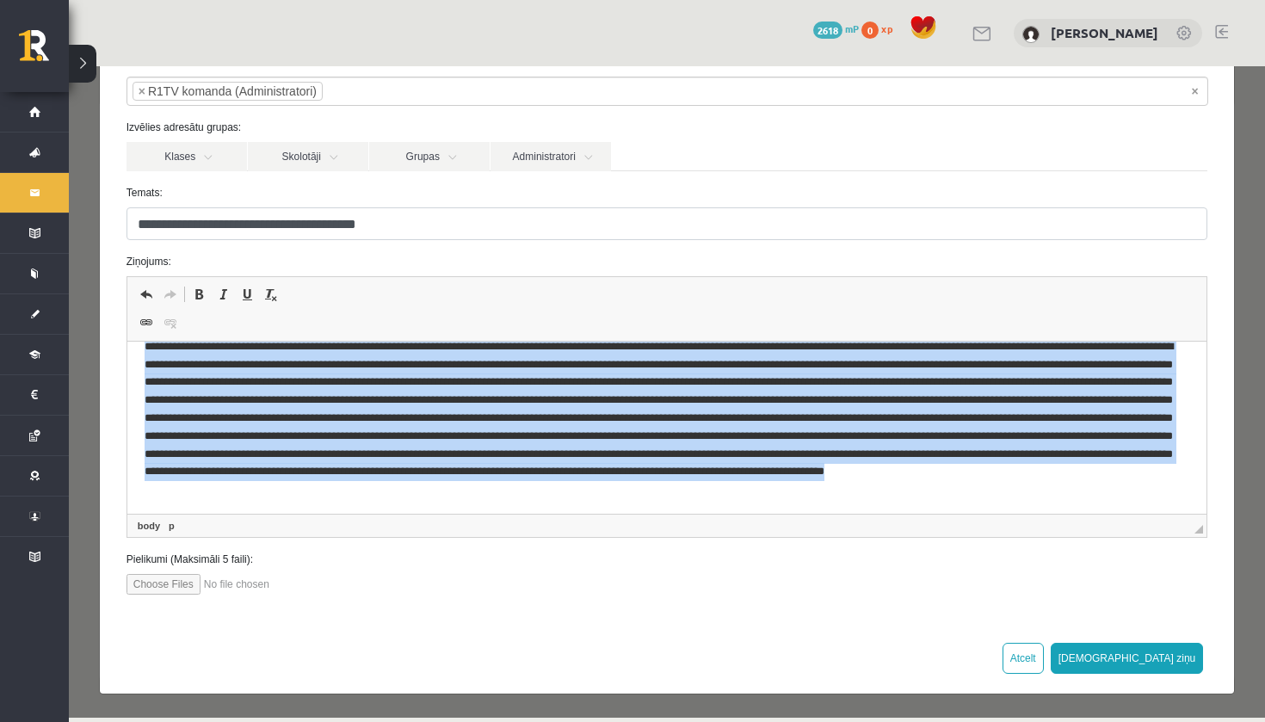
drag, startPoint x: 139, startPoint y: 391, endPoint x: 1065, endPoint y: 632, distance: 956.7
click at [1065, 510] on html at bounding box center [666, 401] width 1080 height 219
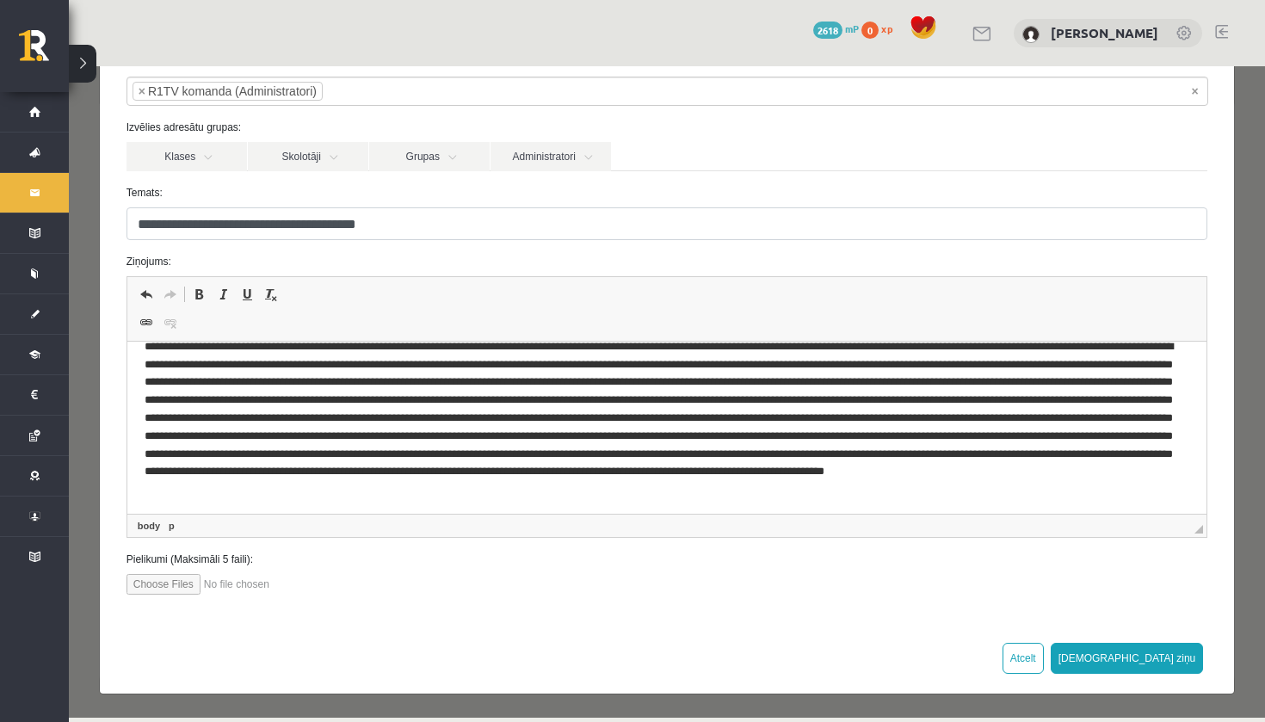
scroll to position [0, 0]
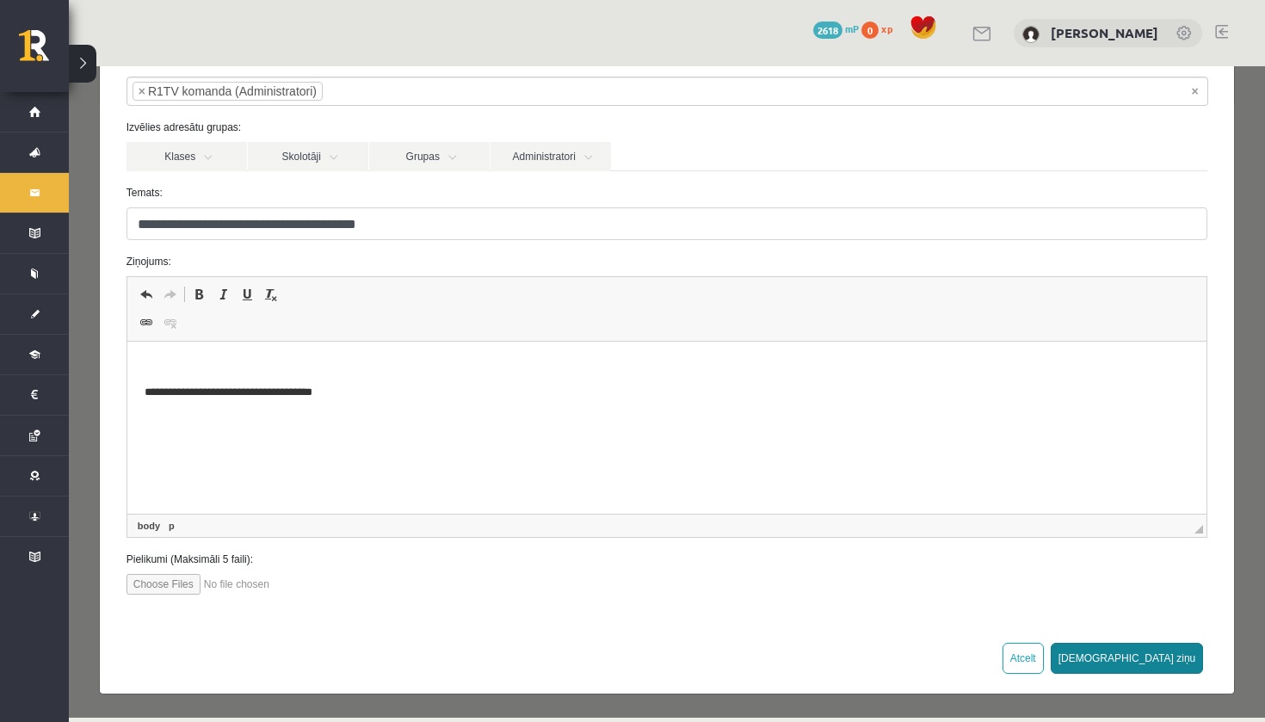
click at [1183, 654] on button "[DEMOGRAPHIC_DATA] ziņu" at bounding box center [1126, 658] width 153 height 31
